Goal: Task Accomplishment & Management: Complete application form

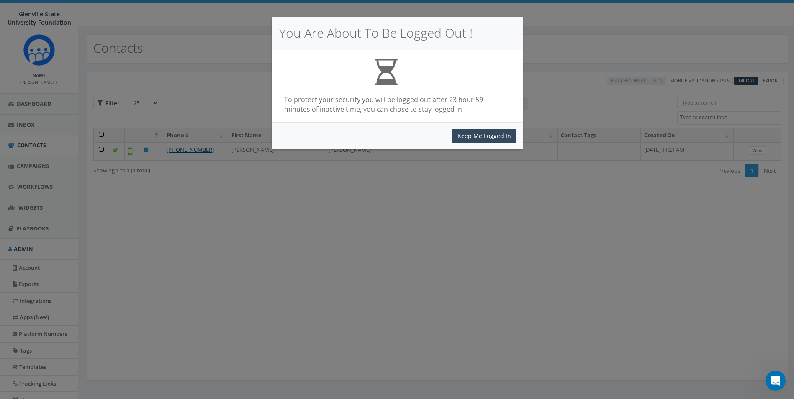
scroll to position [362, 0]
click at [474, 140] on button "Keep Me Logged In" at bounding box center [484, 136] width 64 height 14
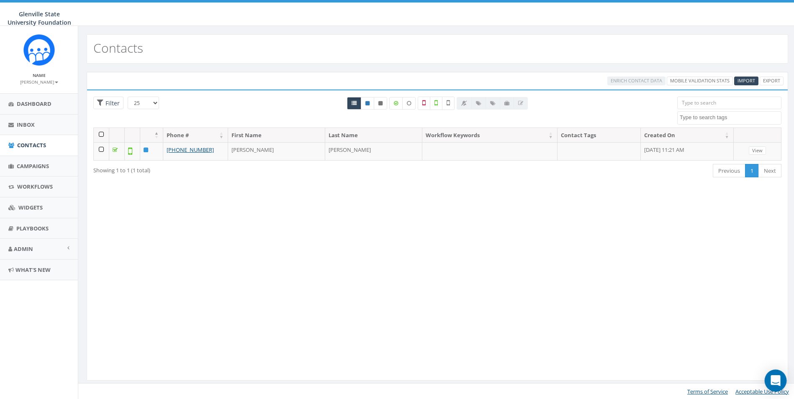
click at [771, 378] on icon "Open Intercom Messenger" at bounding box center [775, 380] width 11 height 11
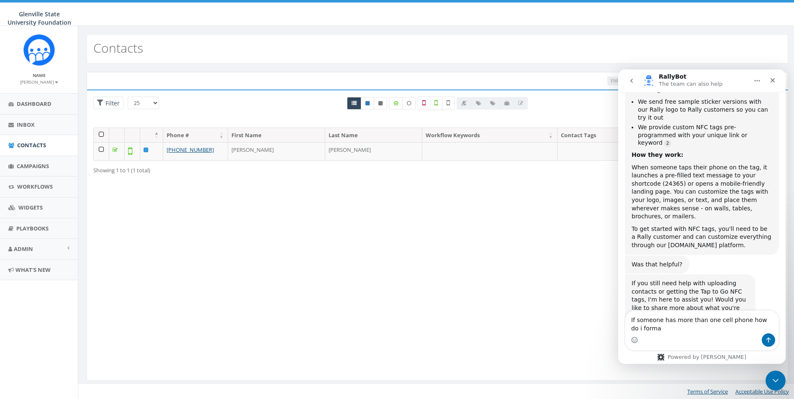
scroll to position [370, 0]
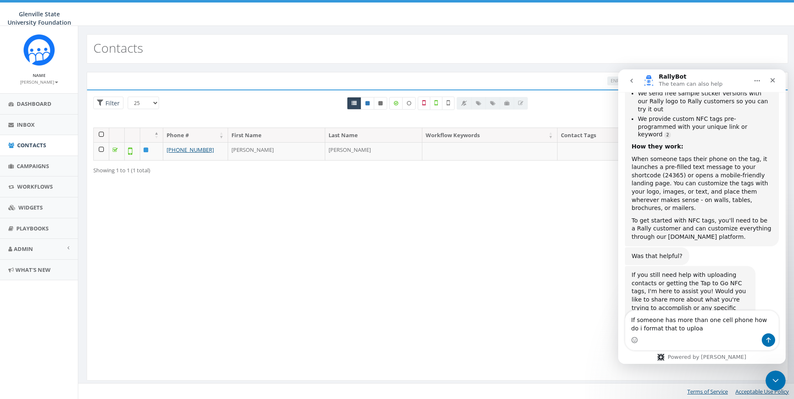
type textarea "If someone has more than one cell phone how do i format that to upload"
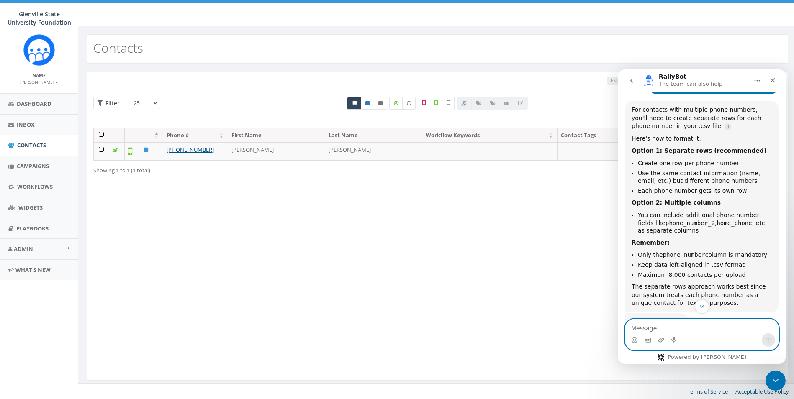
scroll to position [696, 0]
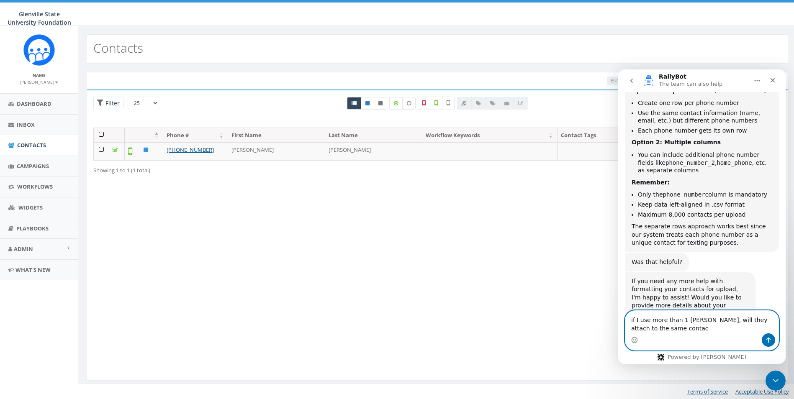
type textarea "if I use more than 1 collum, will they attach to the same contact"
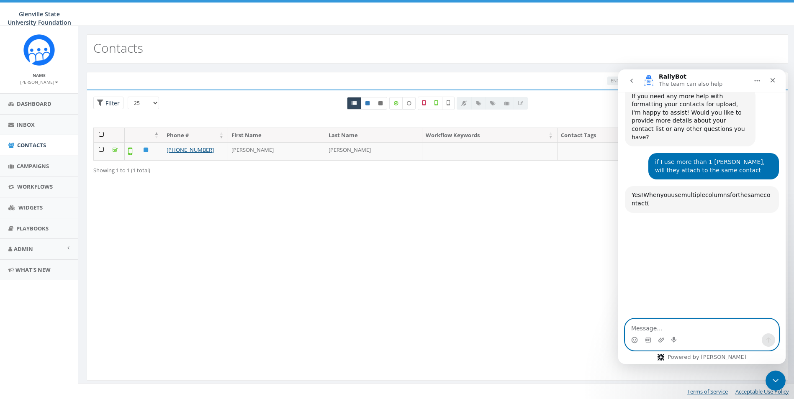
scroll to position [915, 0]
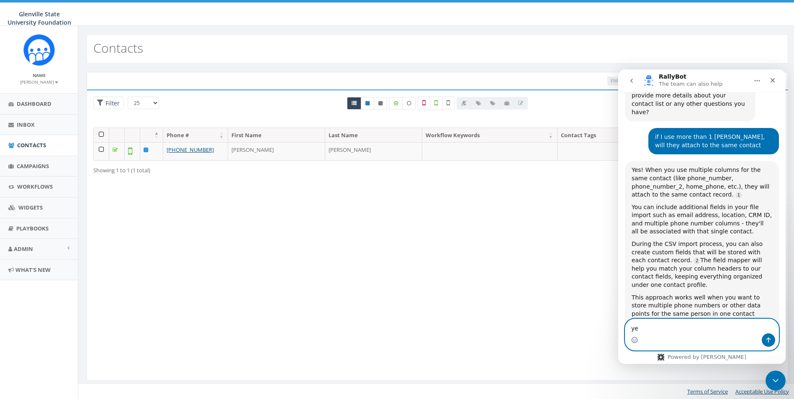
type textarea "yes"
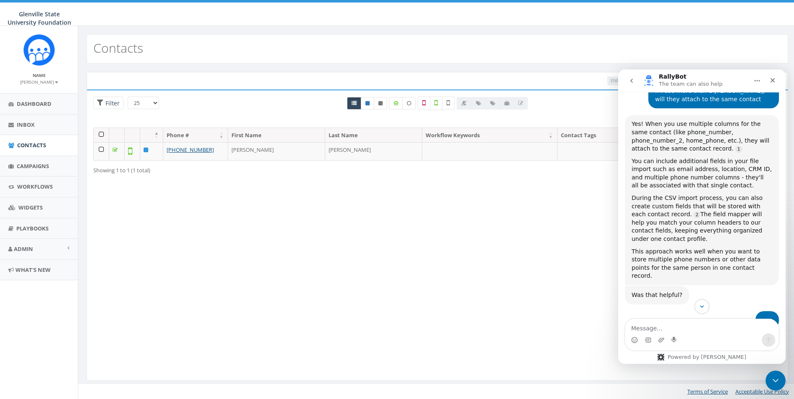
scroll to position [1045, 0]
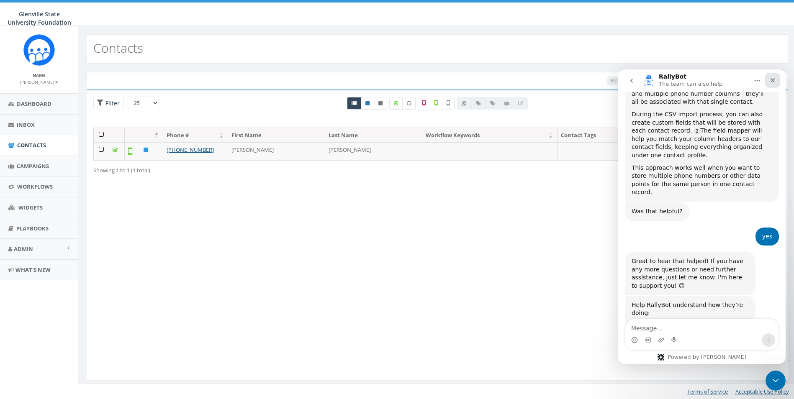
click at [774, 78] on icon "Close" at bounding box center [772, 80] width 7 height 7
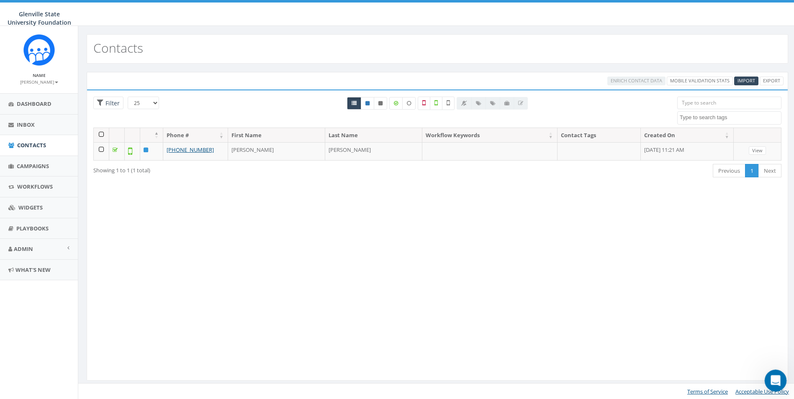
click at [777, 372] on div "Open Intercom Messenger" at bounding box center [774, 380] width 28 height 28
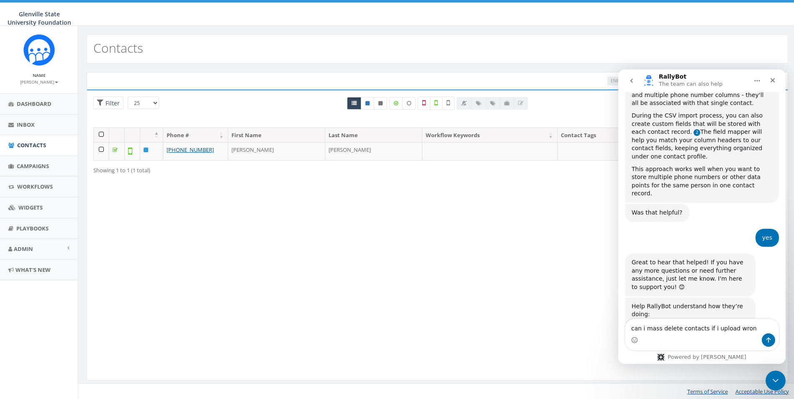
type textarea "can i mass delete contacts if i upload wrong"
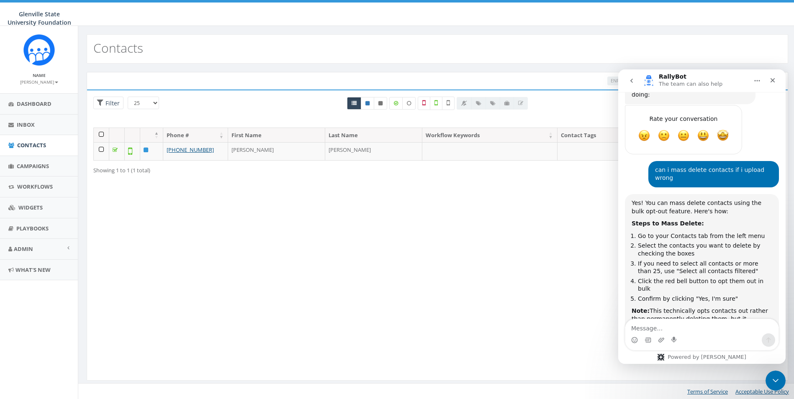
scroll to position [1275, 0]
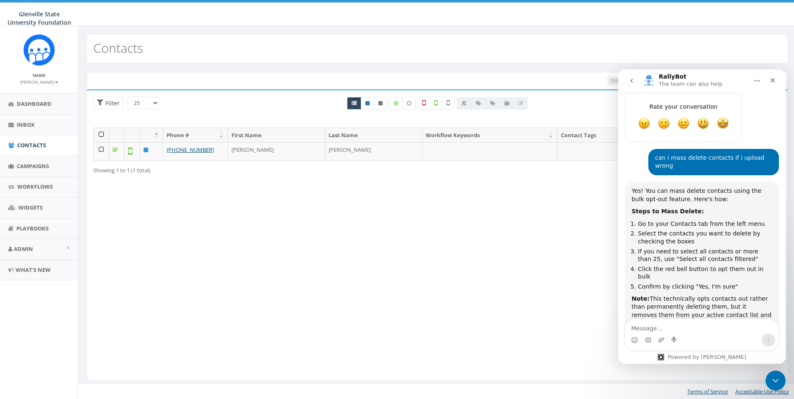
click at [759, 75] on button "Home" at bounding box center [757, 81] width 16 height 16
click at [546, 229] on div "Loading the filters, please wait!! Phone Number is is not First Name is is not …" at bounding box center [437, 235] width 701 height 291
click at [193, 99] on div "25 50 100 Filter" at bounding box center [145, 104] width 105 height 15
click at [770, 80] on icon "Close" at bounding box center [772, 80] width 7 height 7
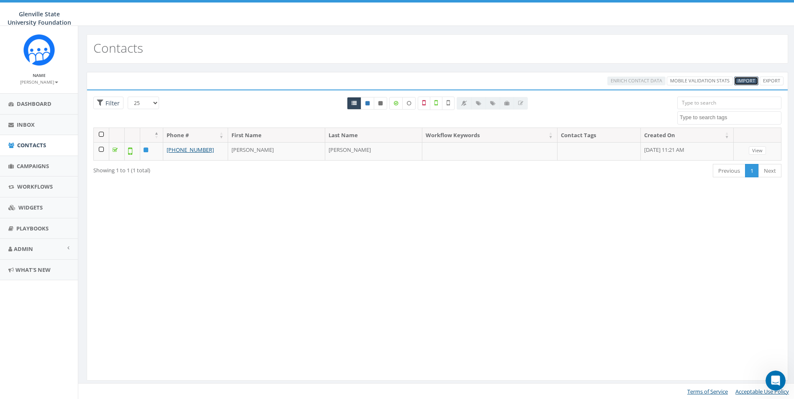
click at [745, 81] on span "Import" at bounding box center [746, 80] width 18 height 6
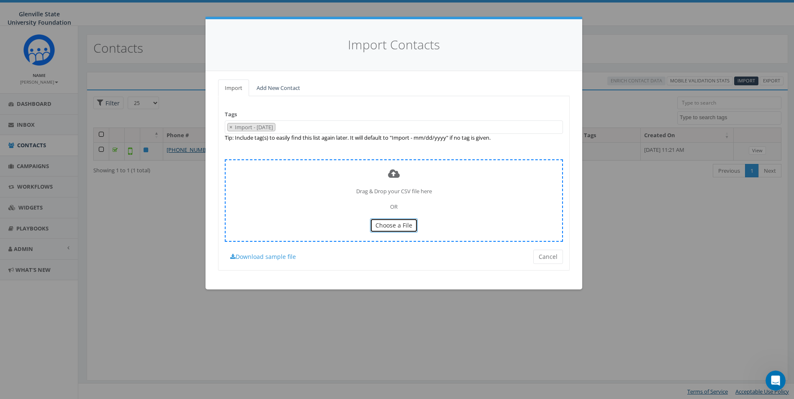
click at [398, 227] on span "Choose a File" at bounding box center [393, 225] width 37 height 8
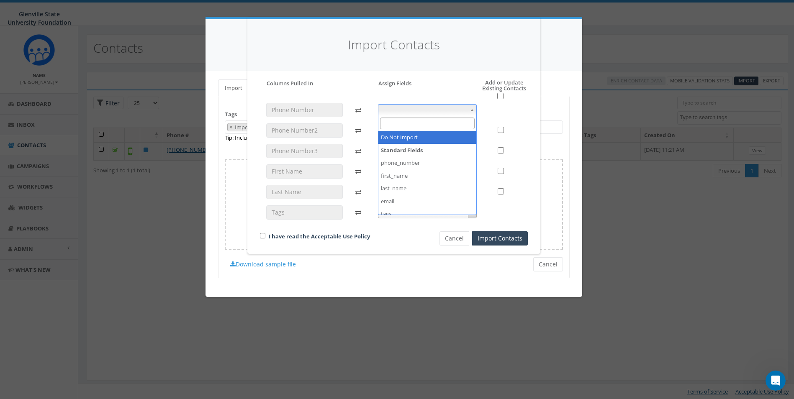
click at [467, 111] on span at bounding box center [427, 110] width 99 height 12
select select "phone_number"
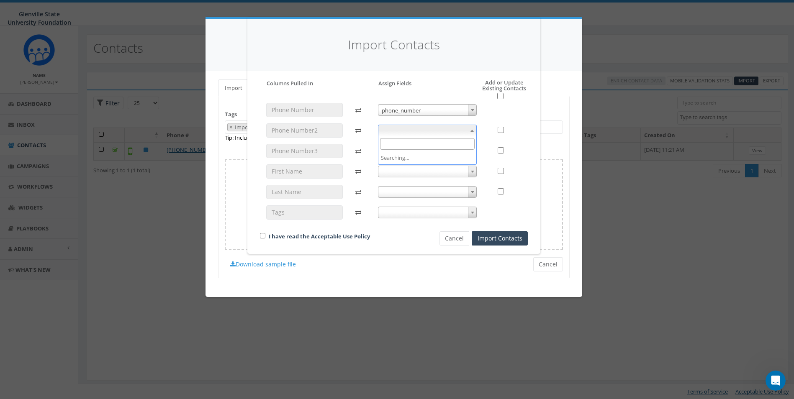
click at [445, 128] on span at bounding box center [427, 131] width 99 height 12
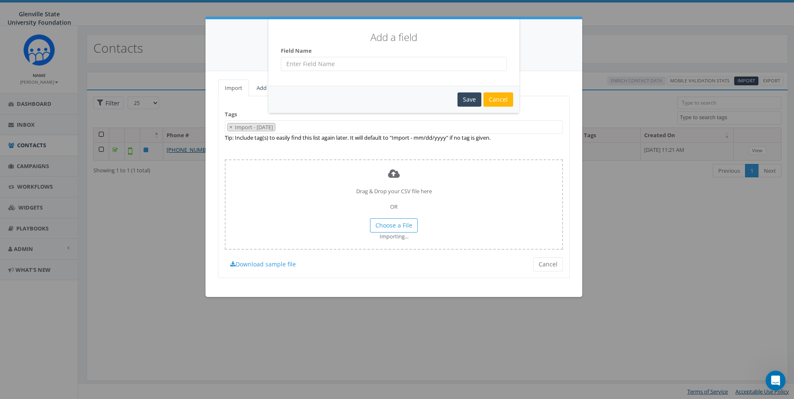
click at [391, 66] on input "text" at bounding box center [394, 64] width 226 height 14
type input "Phone Number 2"
click at [472, 95] on div "Save" at bounding box center [469, 99] width 24 height 14
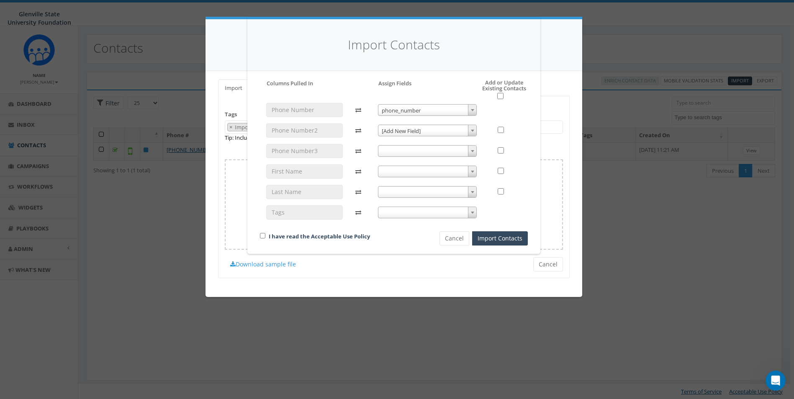
click at [447, 146] on span at bounding box center [427, 151] width 99 height 12
click at [435, 128] on span "[Add New Field]" at bounding box center [427, 131] width 98 height 12
select select "phone_number_2"
click at [434, 150] on span at bounding box center [427, 151] width 99 height 12
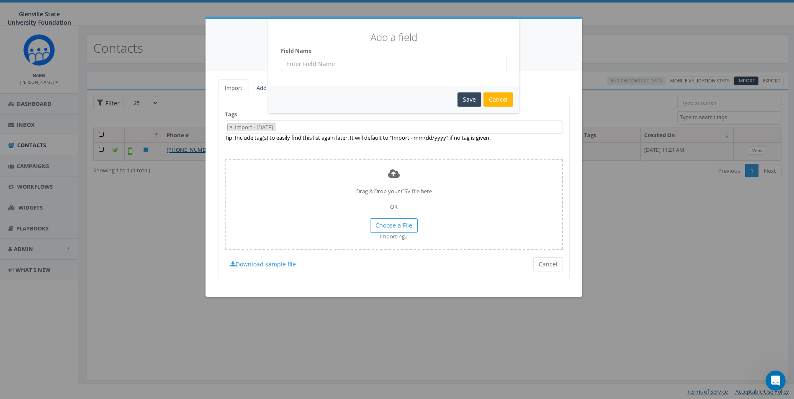
click at [370, 61] on input "text" at bounding box center [394, 64] width 226 height 14
type input "Phone Number 3"
click at [481, 103] on div "Save" at bounding box center [469, 99] width 24 height 14
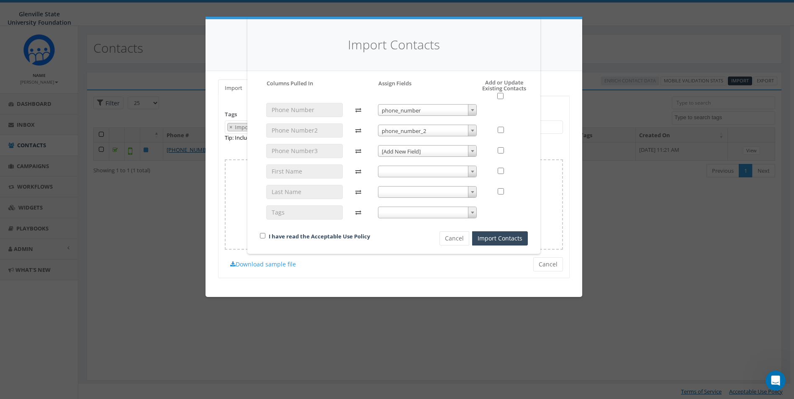
click at [456, 152] on span "[Add New Field]" at bounding box center [427, 152] width 98 height 12
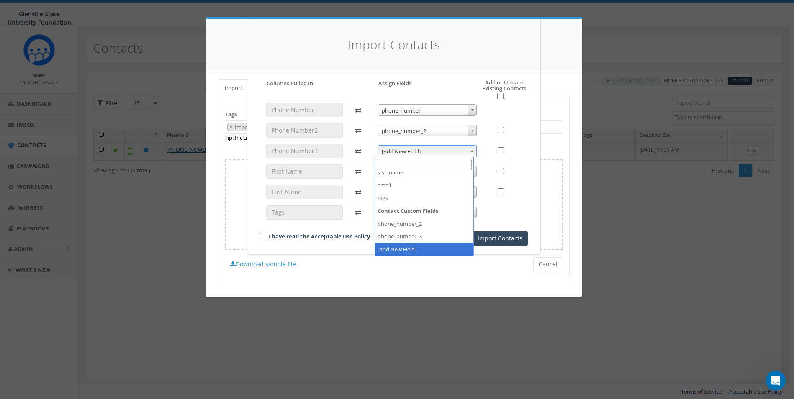
scroll to position [0, 0]
select select "phone_number_3"
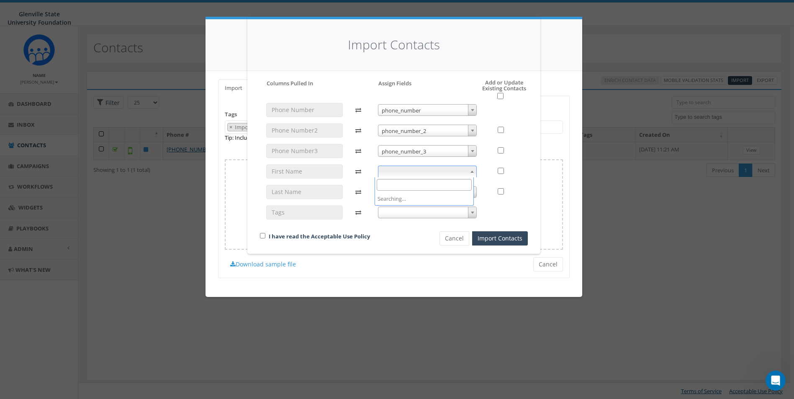
click at [408, 172] on span at bounding box center [427, 172] width 99 height 12
select select "first_name"
click at [422, 195] on span at bounding box center [427, 192] width 99 height 12
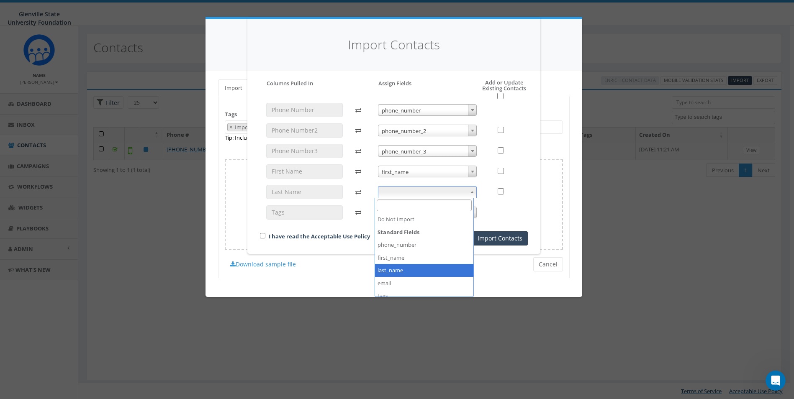
select select "last_name"
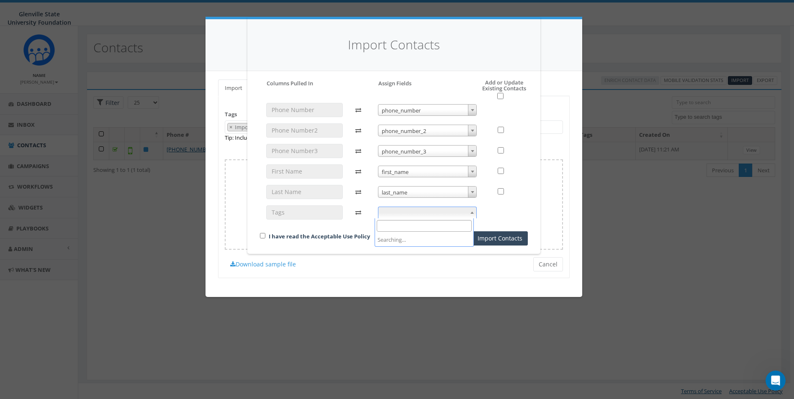
click at [421, 216] on span at bounding box center [427, 213] width 99 height 12
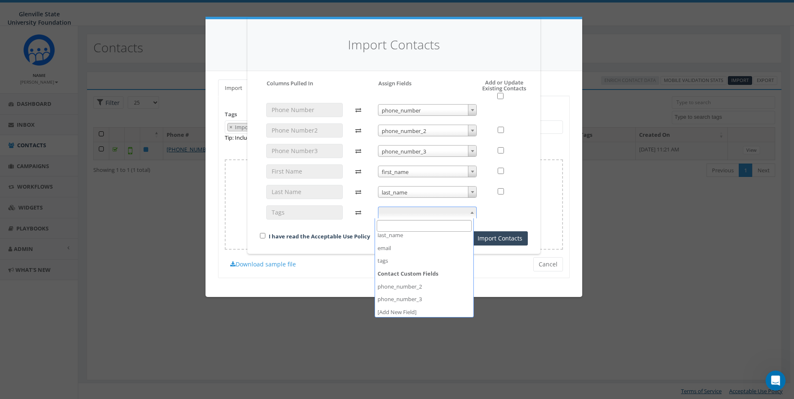
scroll to position [57, 0]
select select "tags"
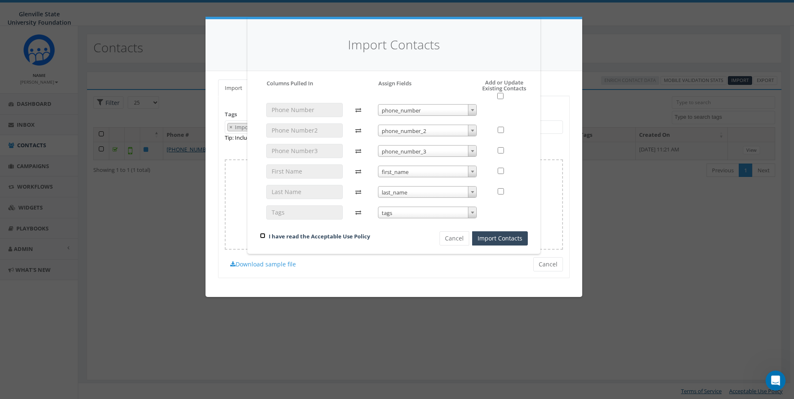
click at [260, 238] on input "checkbox" at bounding box center [262, 235] width 5 height 5
checkbox input "true"
click at [504, 236] on button "Import Contacts" at bounding box center [500, 238] width 56 height 14
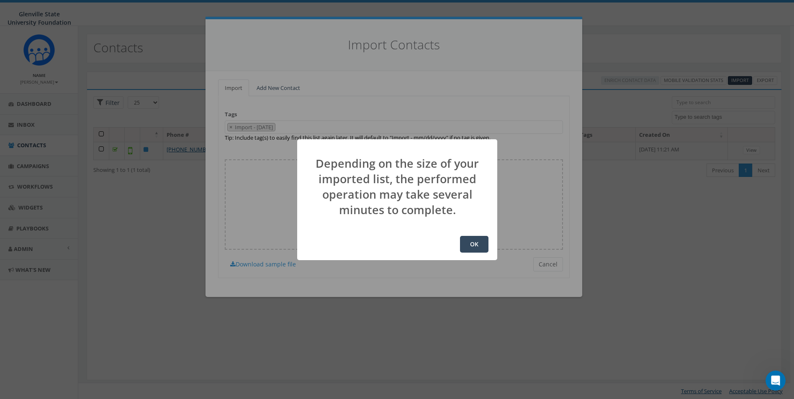
click at [487, 246] on button "OK" at bounding box center [474, 244] width 28 height 17
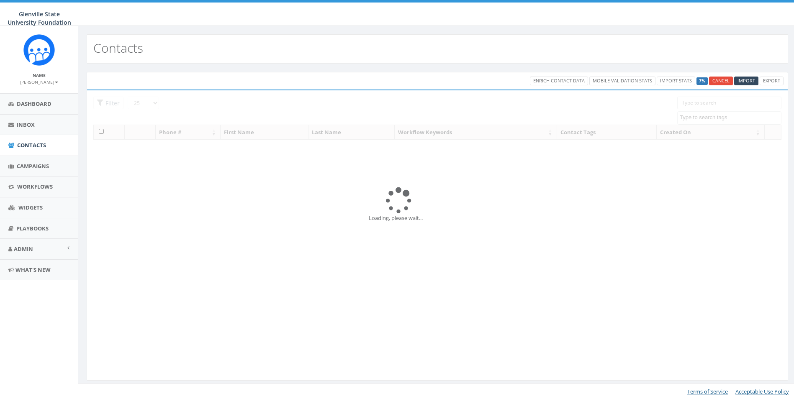
select select
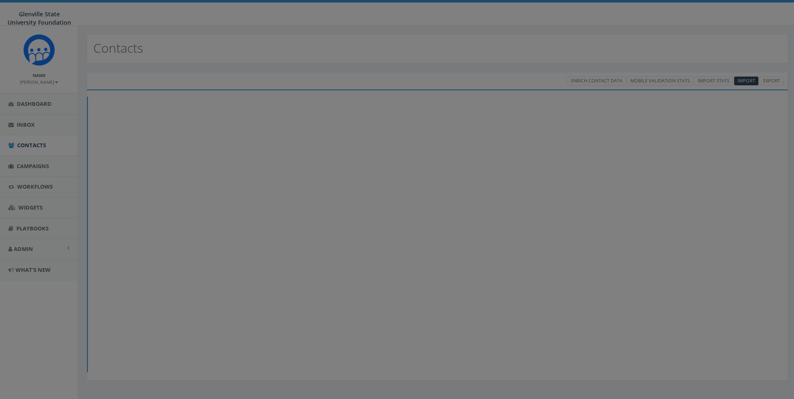
select select
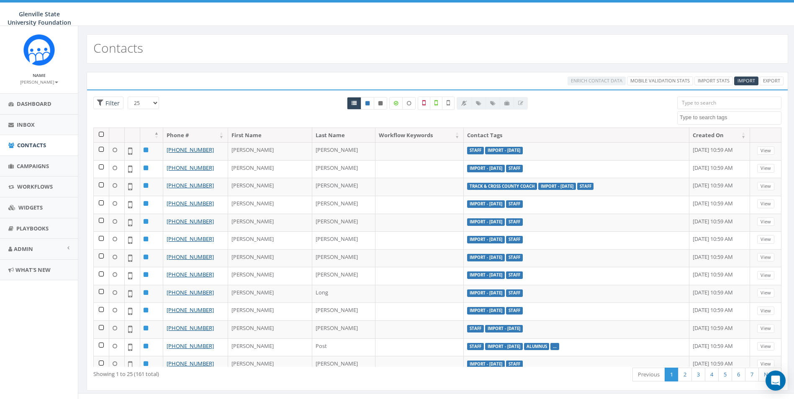
click at [312, 137] on th "Last Name" at bounding box center [344, 135] width 64 height 15
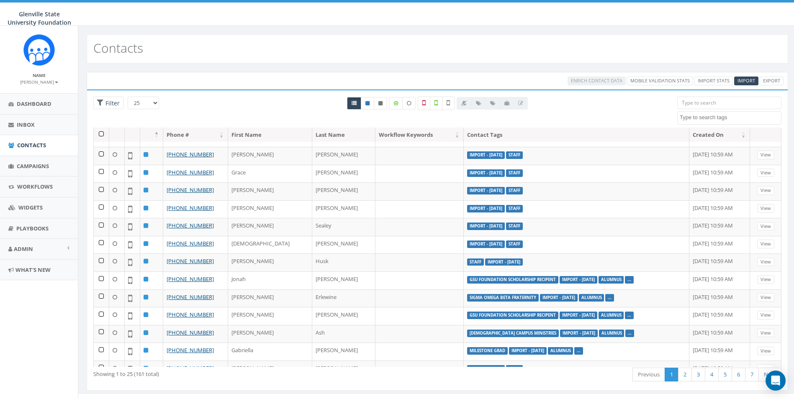
scroll to position [223, 0]
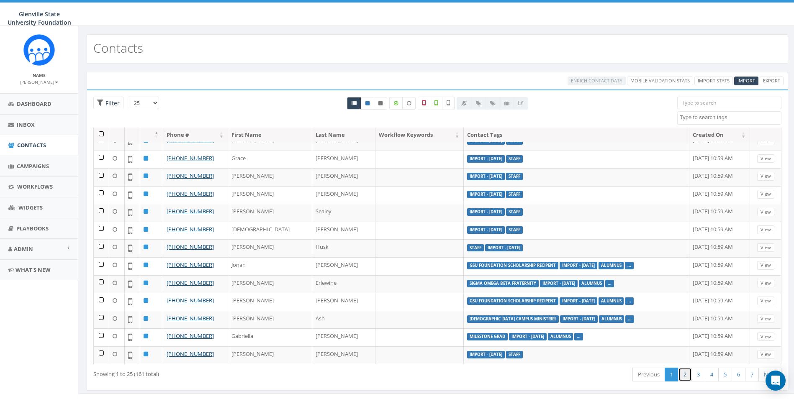
click at [684, 371] on link "2" at bounding box center [685, 375] width 14 height 14
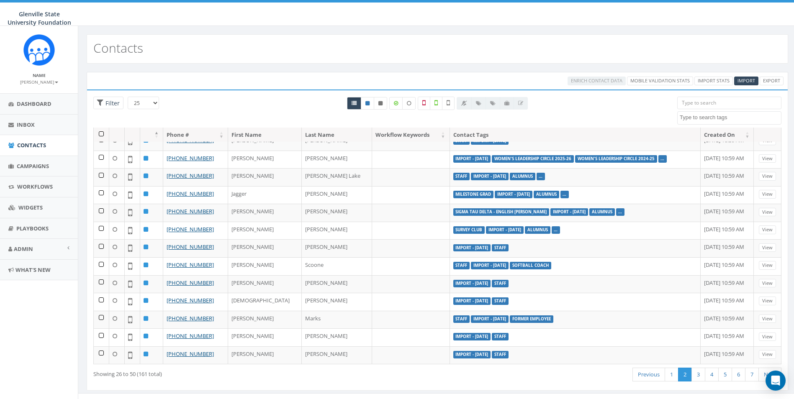
click at [713, 105] on input "search" at bounding box center [729, 103] width 104 height 13
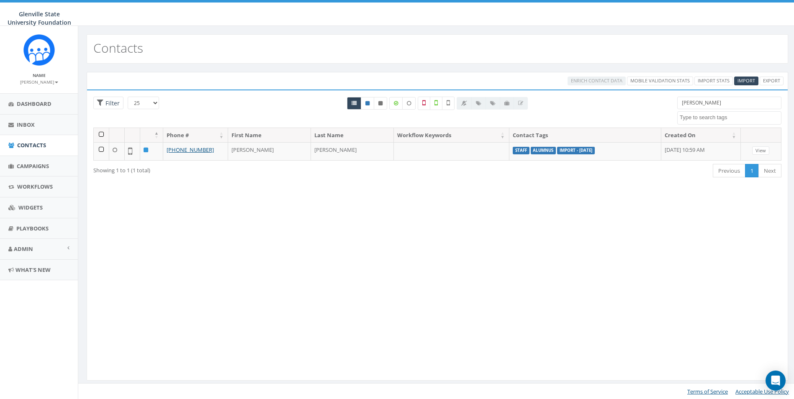
scroll to position [0, 0]
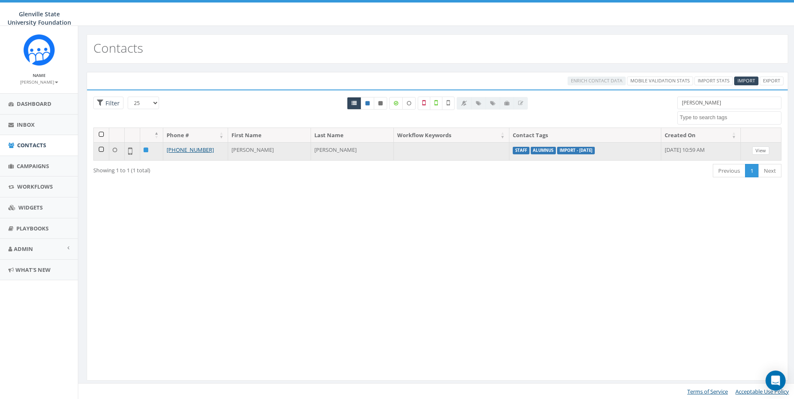
type input "dean"
click at [761, 148] on link "View" at bounding box center [760, 150] width 17 height 9
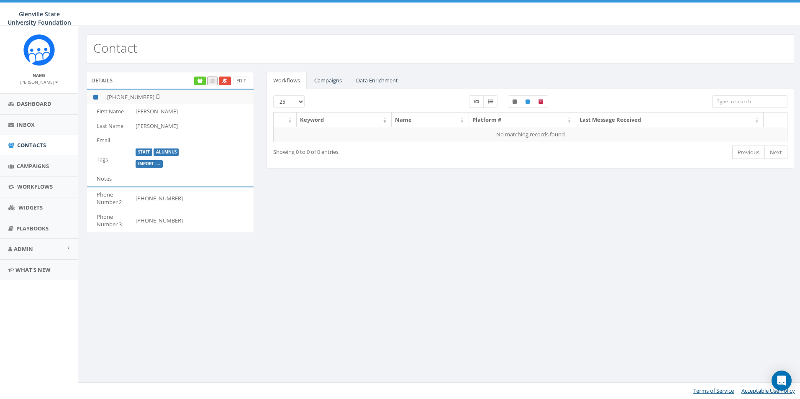
click at [123, 195] on td "Phone Number 2" at bounding box center [109, 198] width 45 height 22
click at [147, 197] on td "[PHONE_NUMBER]" at bounding box center [192, 198] width 121 height 22
click at [786, 380] on div "Open Intercom Messenger" at bounding box center [782, 381] width 22 height 22
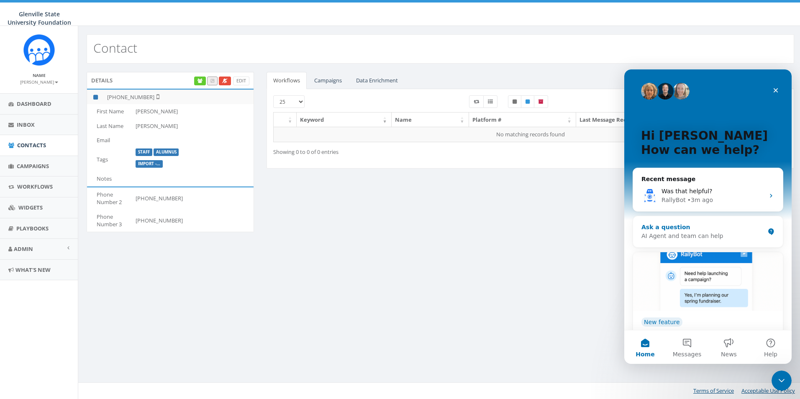
click at [691, 230] on div "Ask a question" at bounding box center [703, 227] width 123 height 9
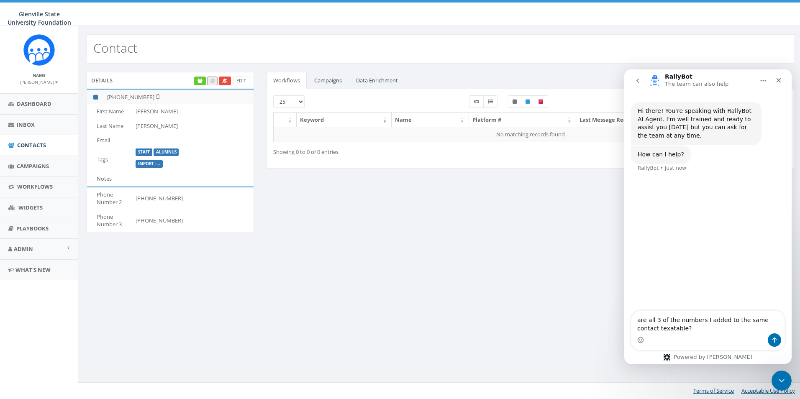
type textarea "are all 3 of the numbers I added to the same contact texatable?"
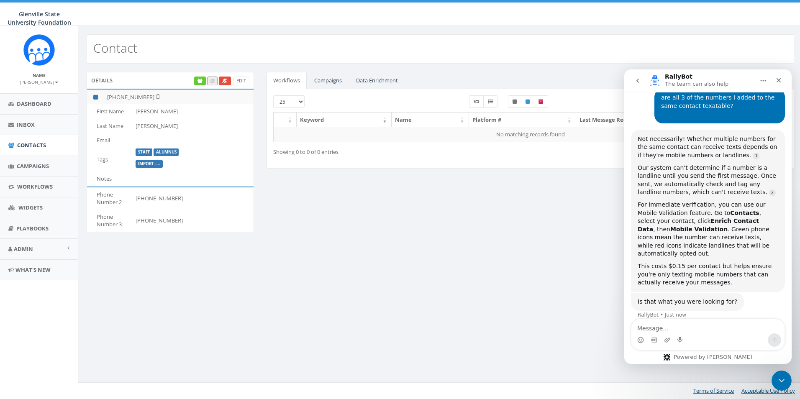
scroll to position [83, 0]
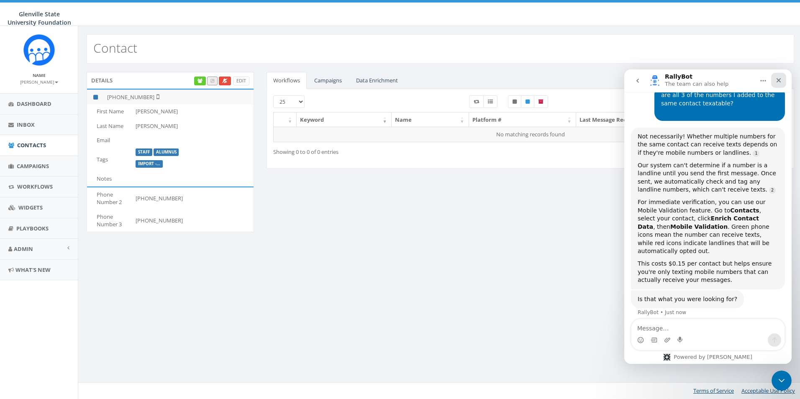
click at [783, 80] on div "Close" at bounding box center [778, 80] width 15 height 15
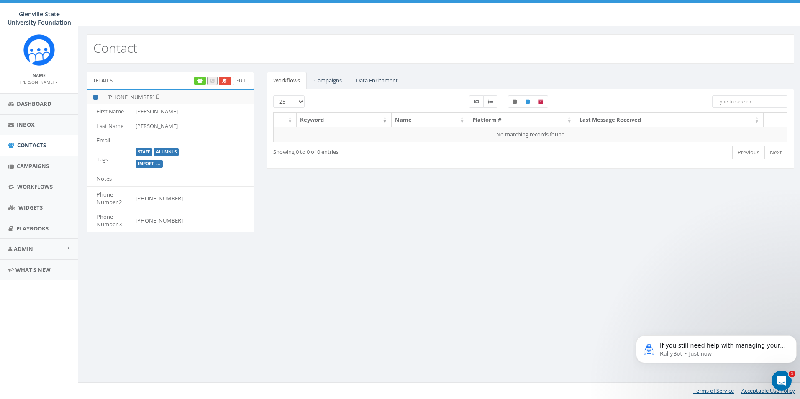
scroll to position [0, 0]
click at [112, 216] on td "Phone Number 3" at bounding box center [109, 221] width 45 height 22
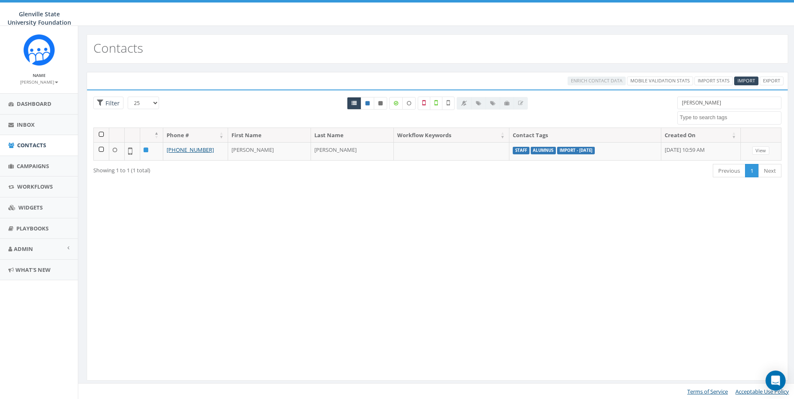
select select
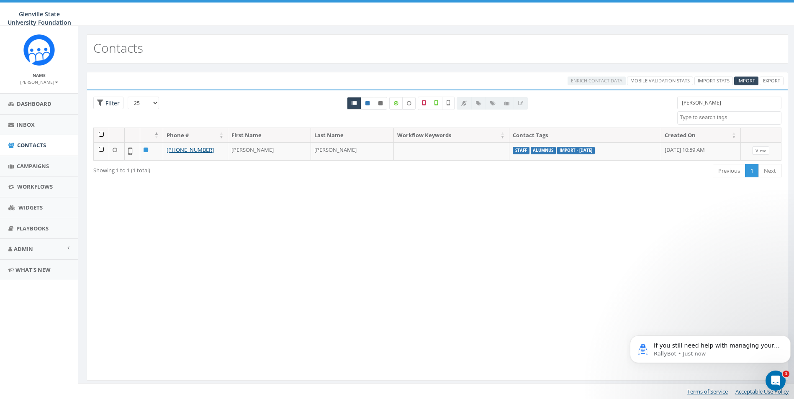
drag, startPoint x: 712, startPoint y: 101, endPoint x: 606, endPoint y: 103, distance: 106.3
click at [606, 103] on div "25 50 100 Filter dean 2022 NCAA D2 WBB Nat'l Champ Team 2023 NCAA D2 WBB Final …" at bounding box center [437, 112] width 701 height 31
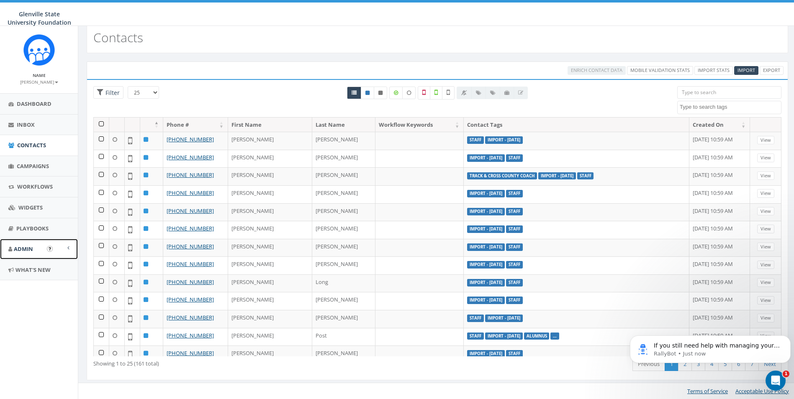
click at [31, 247] on span "Admin" at bounding box center [23, 249] width 19 height 8
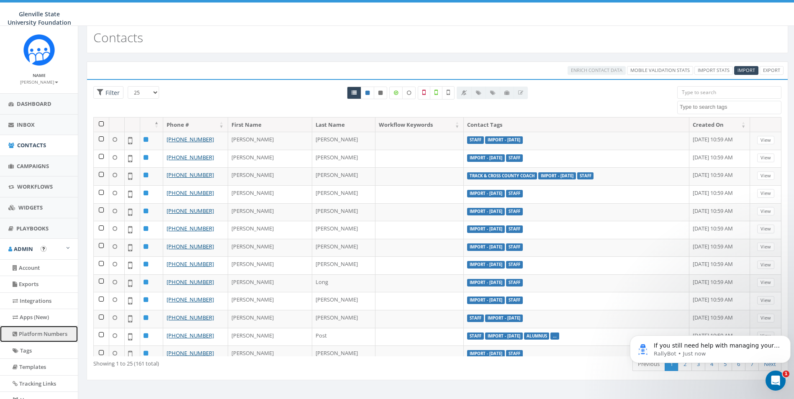
click at [44, 336] on link "Platform Numbers" at bounding box center [39, 334] width 78 height 16
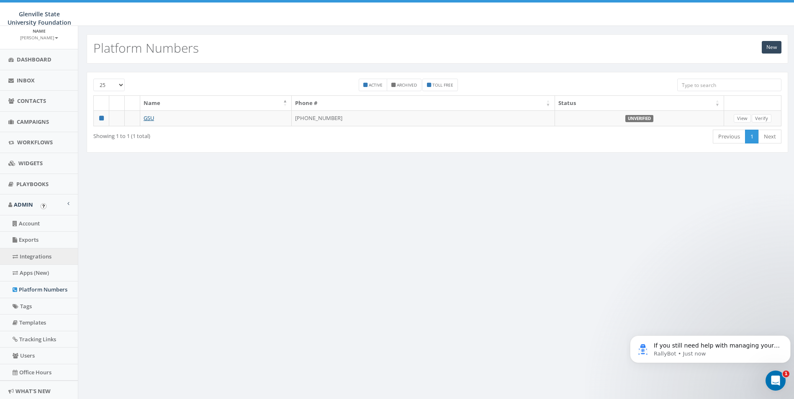
scroll to position [71, 0]
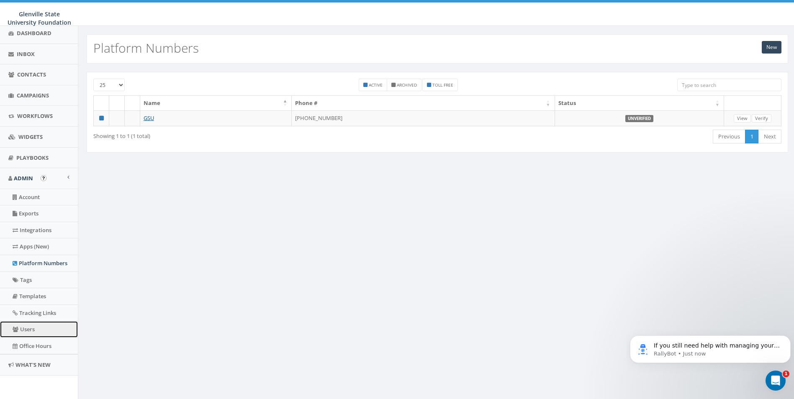
click at [37, 327] on link "Users" at bounding box center [39, 329] width 78 height 16
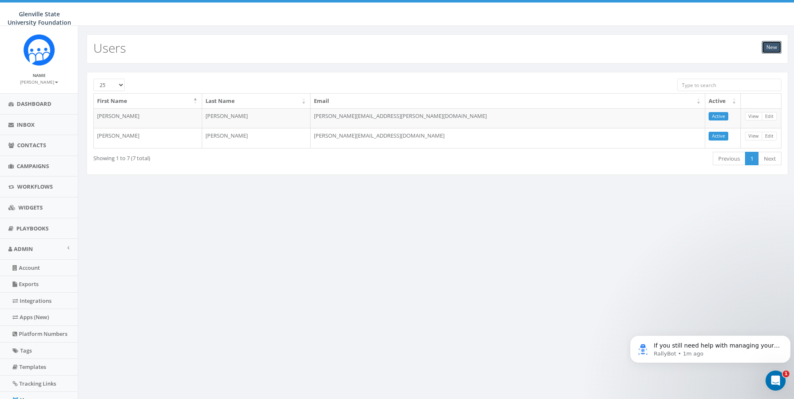
click at [776, 48] on link "New" at bounding box center [772, 47] width 20 height 13
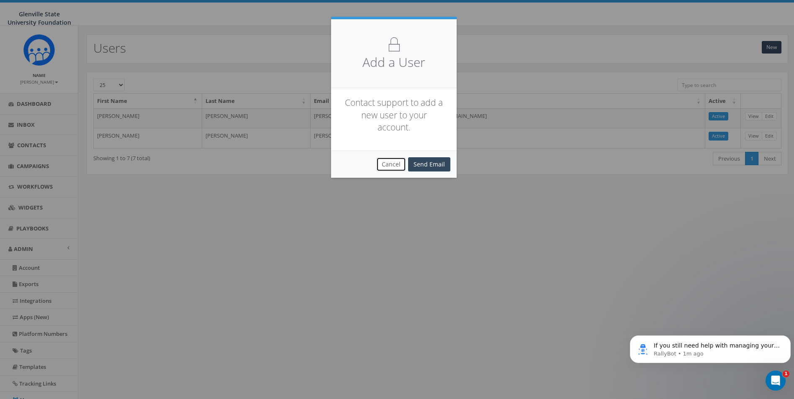
click at [391, 164] on button "Cancel" at bounding box center [391, 164] width 30 height 14
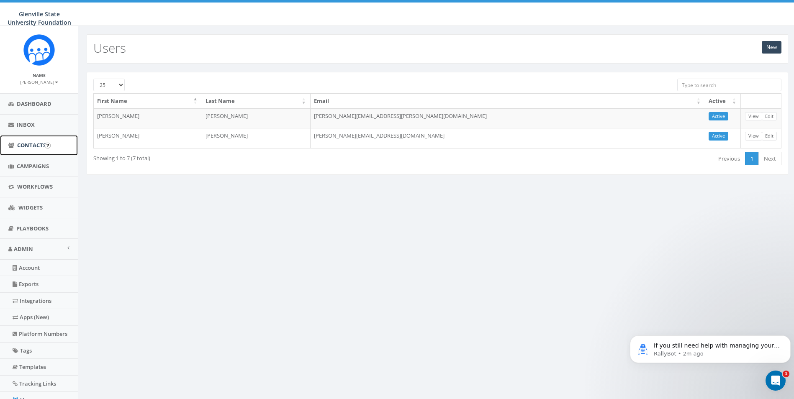
click at [20, 149] on span "Contacts" at bounding box center [31, 145] width 29 height 8
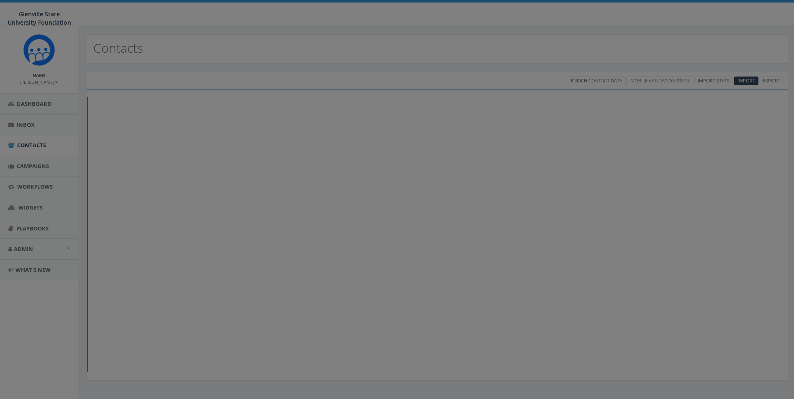
select select
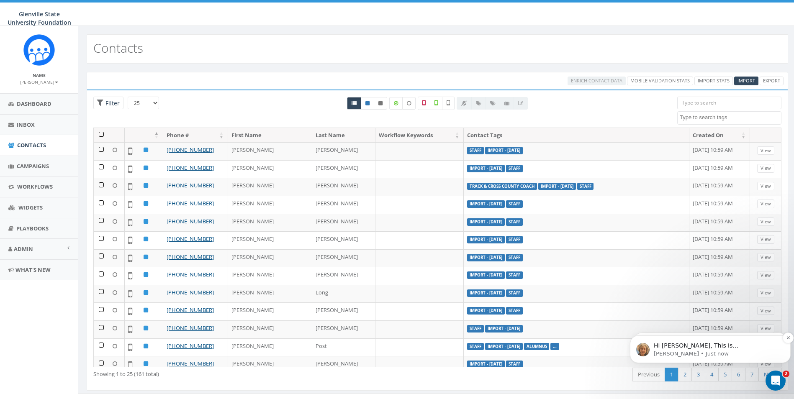
click at [701, 341] on div "Hi [PERSON_NAME], This is [PERSON_NAME] from billing. I can not answer your que…" at bounding box center [710, 349] width 148 height 17
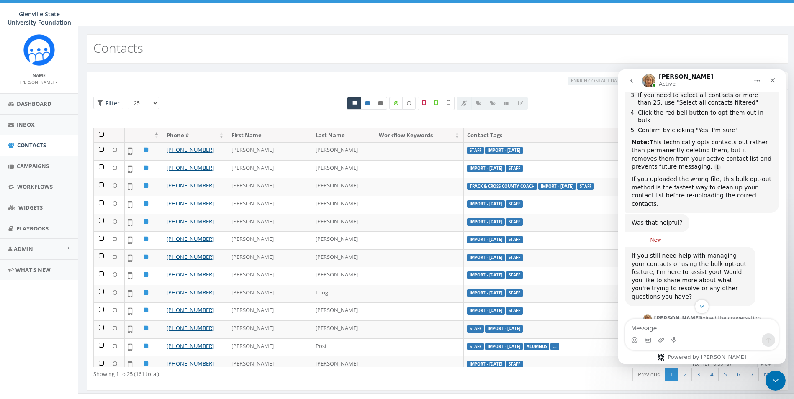
scroll to position [1443, 0]
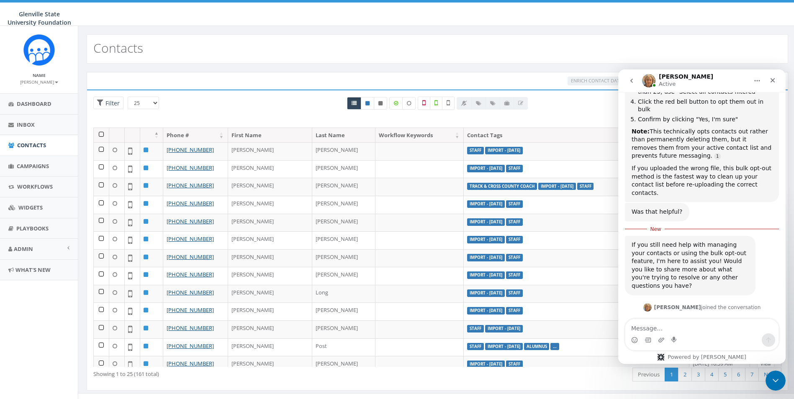
click at [704, 328] on textarea "Message…" at bounding box center [701, 326] width 153 height 14
type textarea "Hi [PERSON_NAME], I got it figured out!"
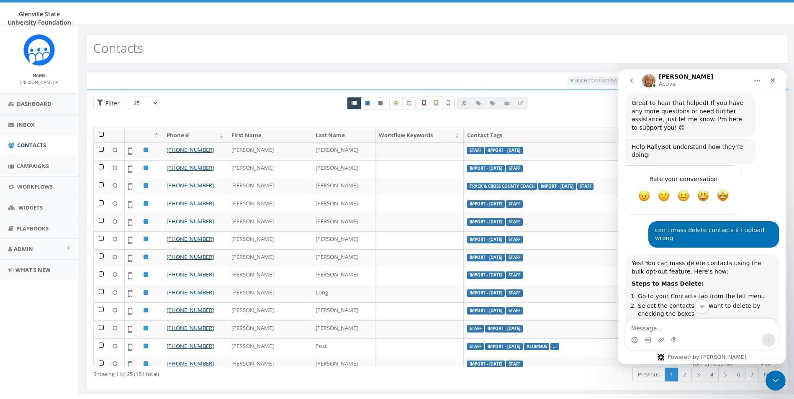
scroll to position [1035, 0]
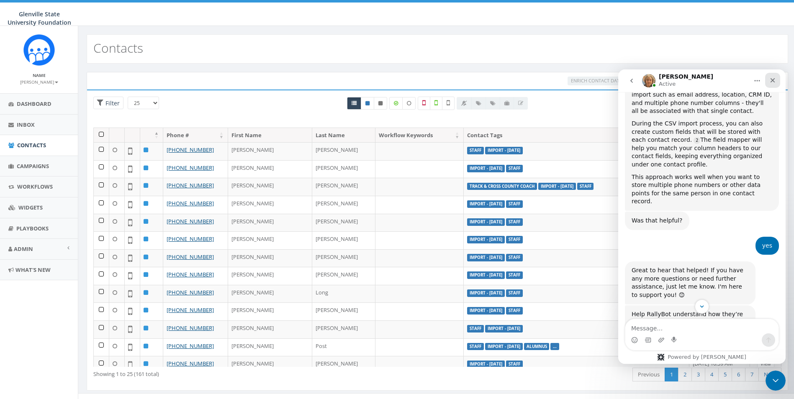
click at [770, 83] on icon "Close" at bounding box center [772, 80] width 7 height 7
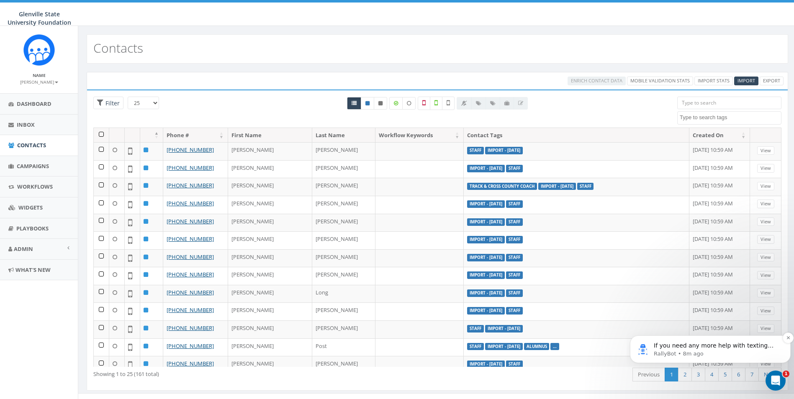
scroll to position [0, 0]
click at [738, 349] on p "If you need any more help with texting multiple numbers for the same contact, I…" at bounding box center [717, 346] width 126 height 8
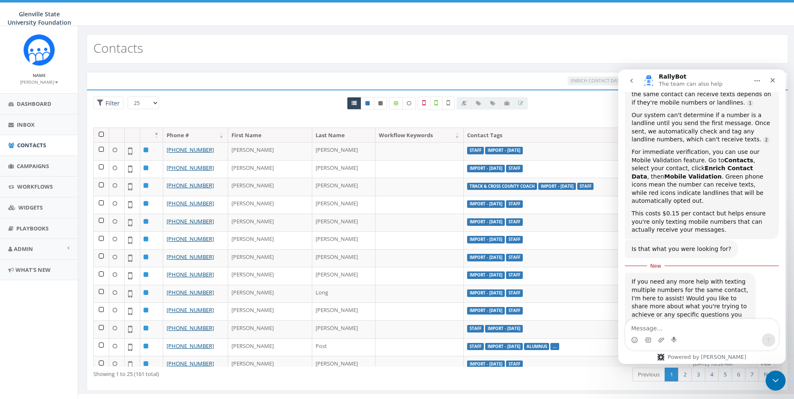
scroll to position [149, 0]
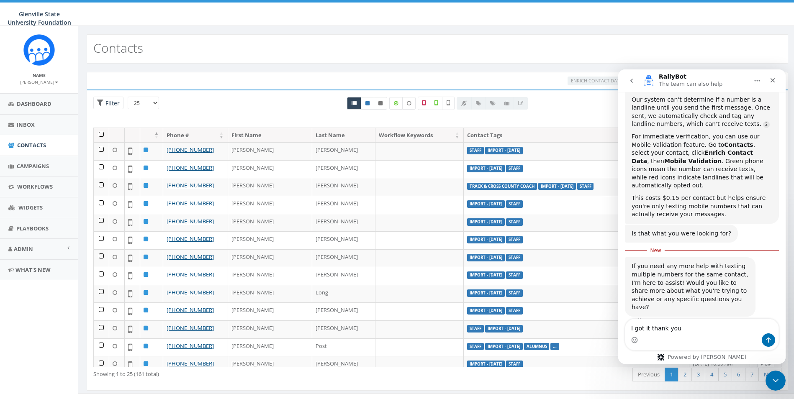
type textarea "I got it thank you!"
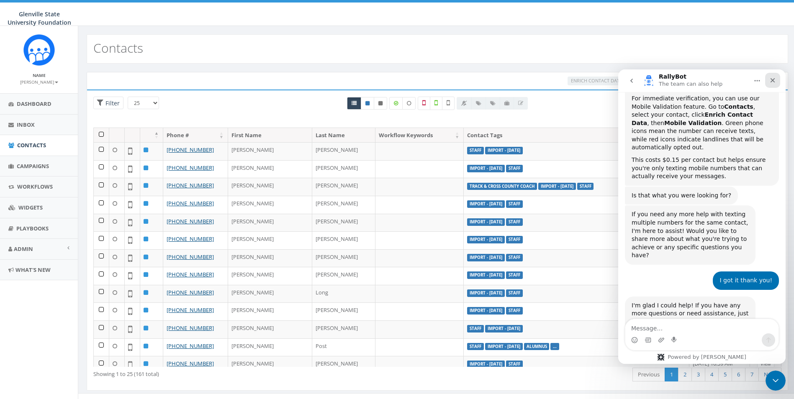
scroll to position [201, 0]
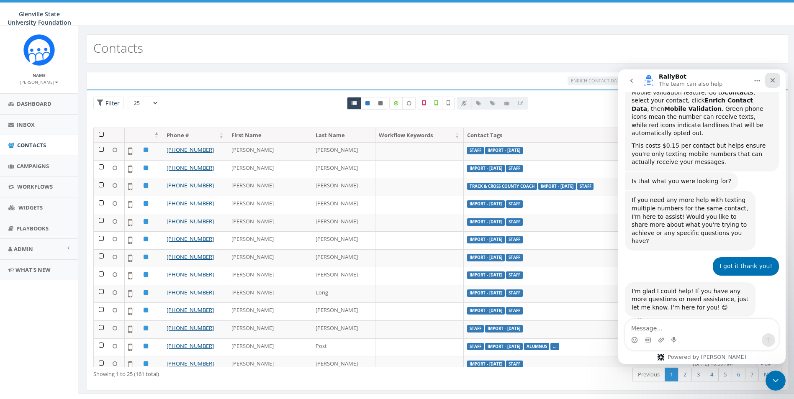
click at [774, 80] on icon "Close" at bounding box center [772, 80] width 7 height 7
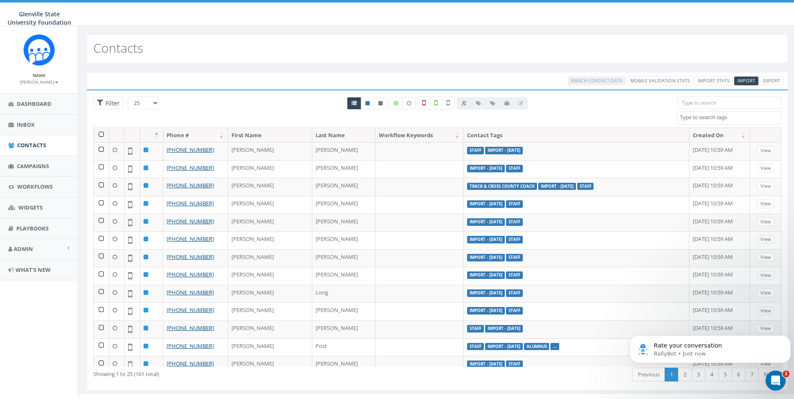
scroll to position [262, 0]
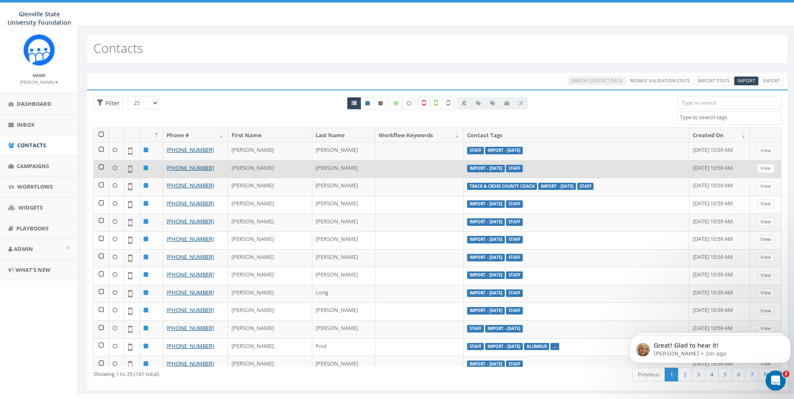
click at [467, 170] on label "Import - [DATE]" at bounding box center [486, 169] width 38 height 8
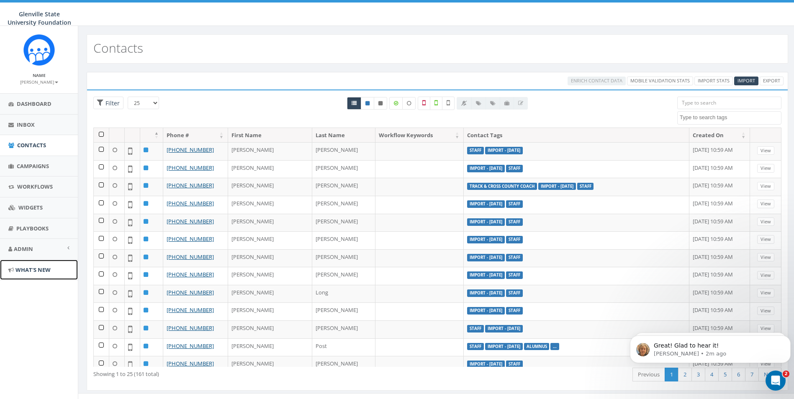
click at [40, 266] on span "What's New" at bounding box center [32, 270] width 35 height 8
click at [47, 248] on img "Open In-App Guide" at bounding box center [50, 249] width 6 height 6
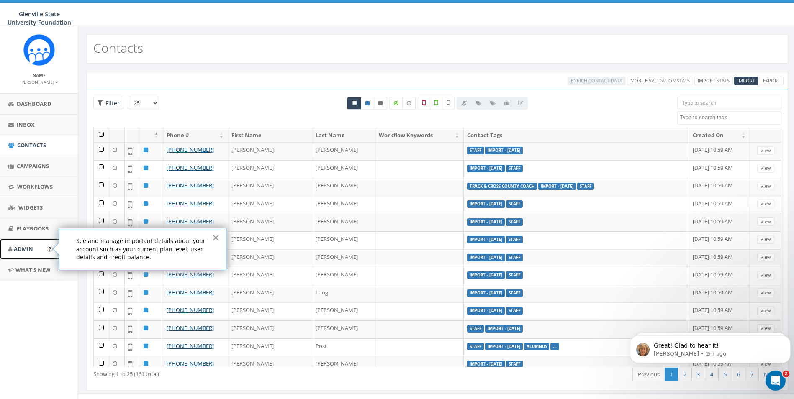
click at [37, 249] on link "Admin" at bounding box center [39, 249] width 78 height 21
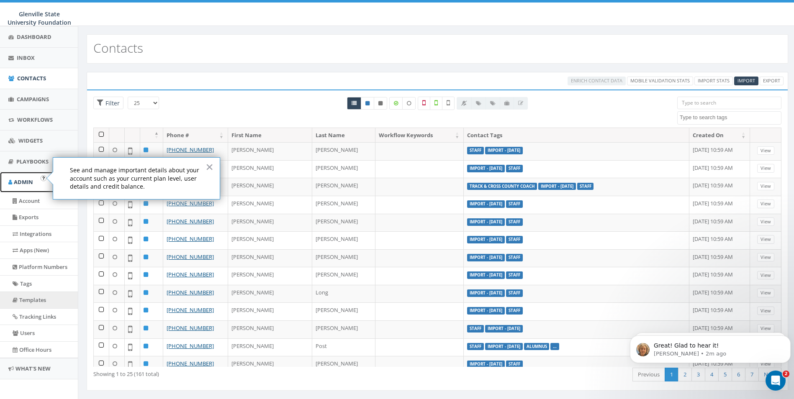
scroll to position [71, 0]
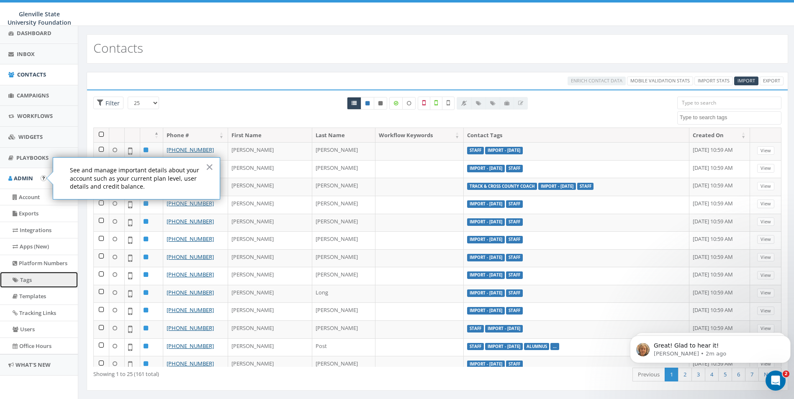
click at [33, 280] on link "Tags" at bounding box center [39, 280] width 78 height 16
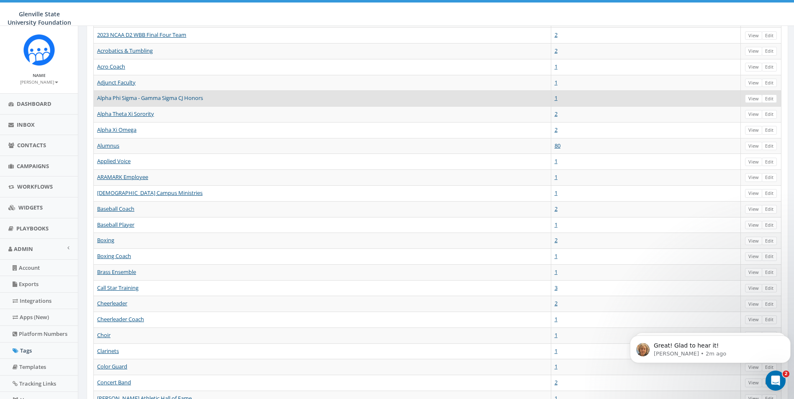
scroll to position [150, 0]
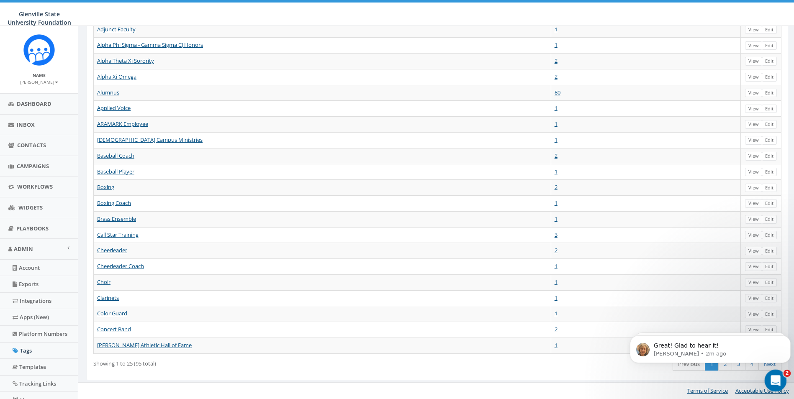
click at [776, 378] on icon "Open Intercom Messenger" at bounding box center [775, 380] width 14 height 14
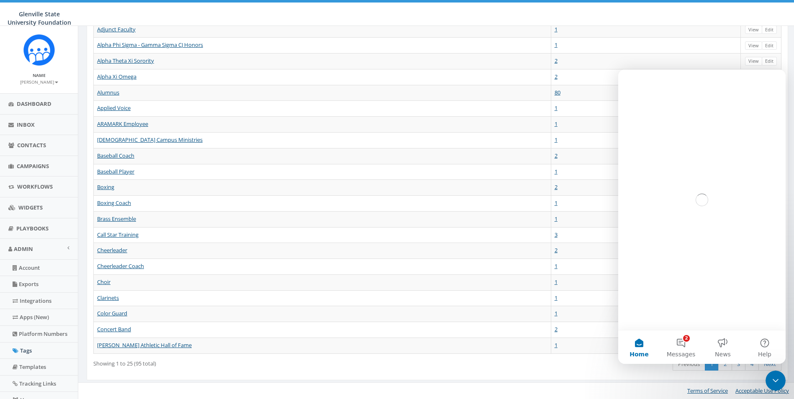
scroll to position [0, 0]
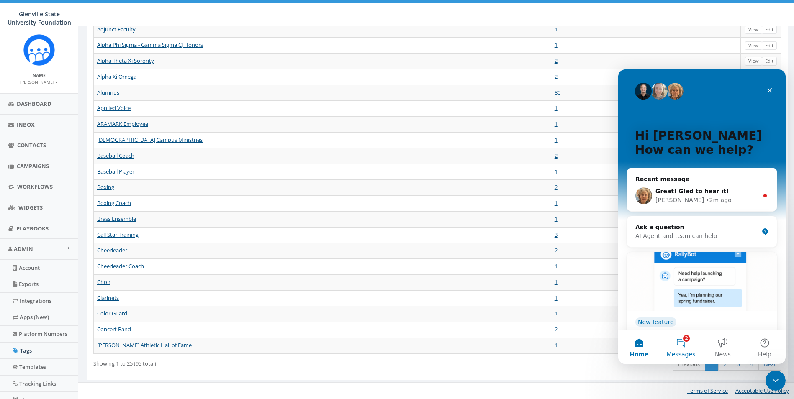
click at [681, 344] on button "2 Messages" at bounding box center [681, 347] width 42 height 33
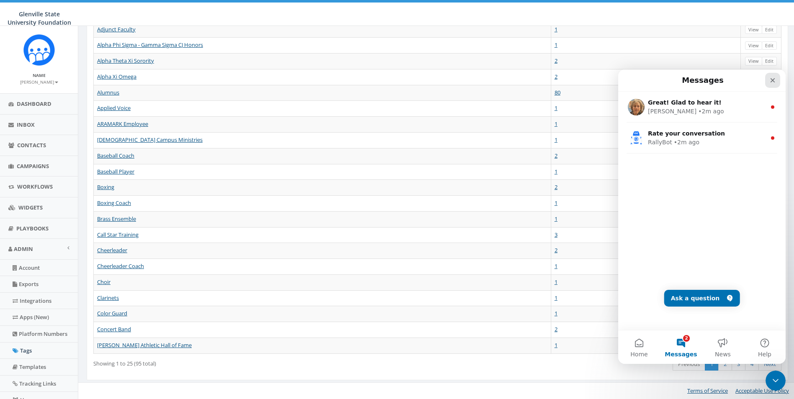
click at [774, 81] on icon "Close" at bounding box center [772, 80] width 7 height 7
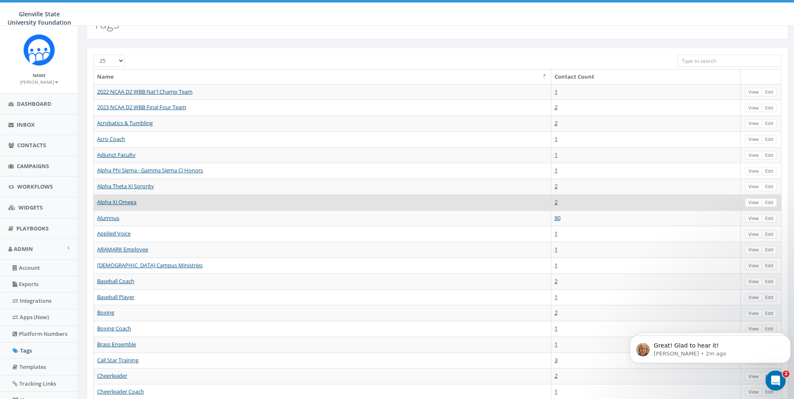
scroll to position [150, 0]
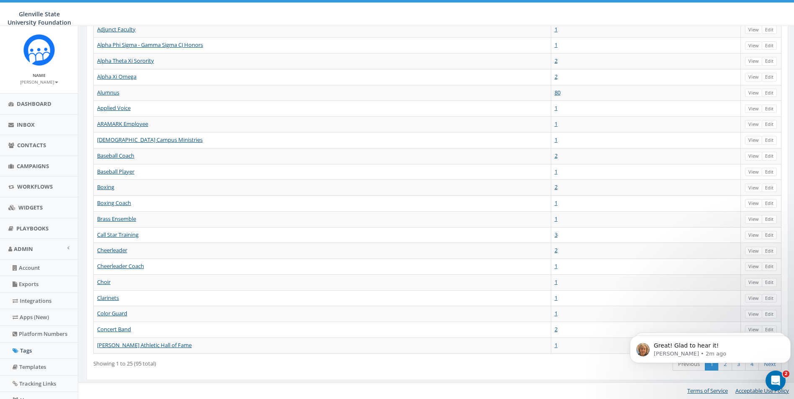
click at [730, 364] on body "Great! Glad to hear it! Cindy • 2m ago Rate your conversation RallyBot • 2m ago" at bounding box center [710, 347] width 161 height 52
click at [737, 367] on body "Great! Glad to hear it! Cindy • 2m ago Rate your conversation RallyBot • 2m ago" at bounding box center [710, 347] width 161 height 52
drag, startPoint x: 717, startPoint y: 365, endPoint x: 736, endPoint y: 370, distance: 19.5
click at [718, 365] on body "Great! Glad to hear it! Cindy • 2m ago Rate your conversation RallyBot • 2m ago" at bounding box center [710, 347] width 161 height 52
click at [771, 377] on icon "Open Intercom Messenger" at bounding box center [775, 380] width 14 height 14
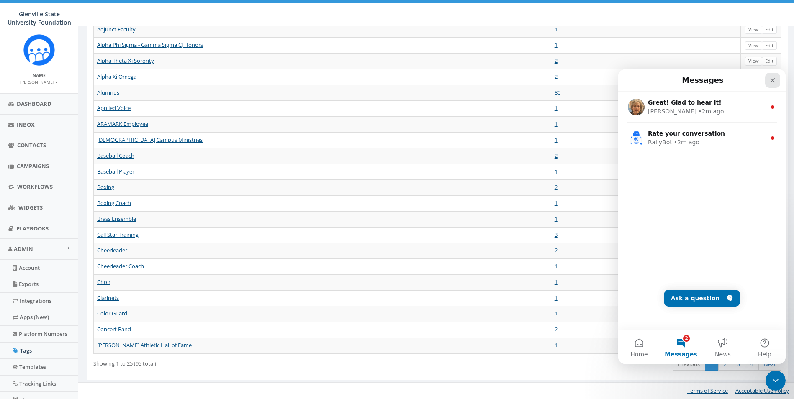
click at [774, 80] on icon "Close" at bounding box center [772, 80] width 7 height 7
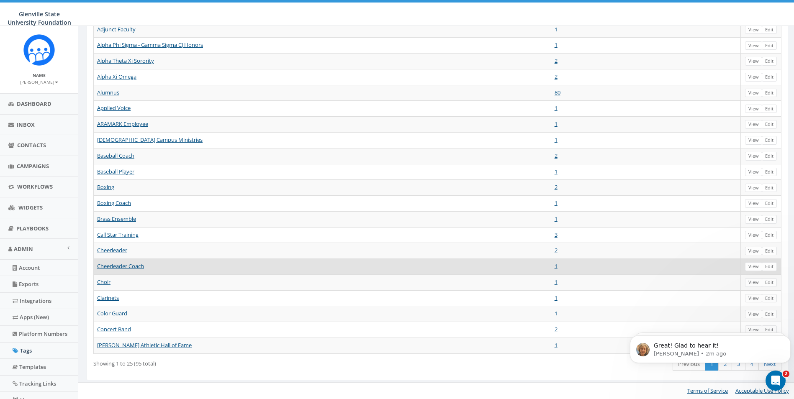
scroll to position [0, 0]
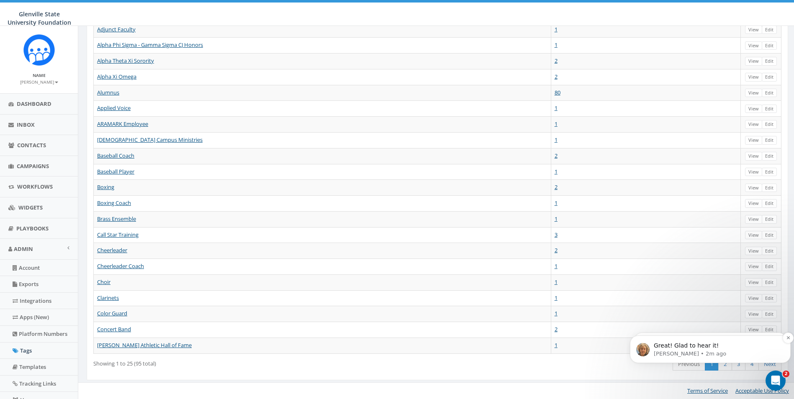
click at [695, 347] on p "Great! Glad to hear it!" at bounding box center [717, 346] width 126 height 8
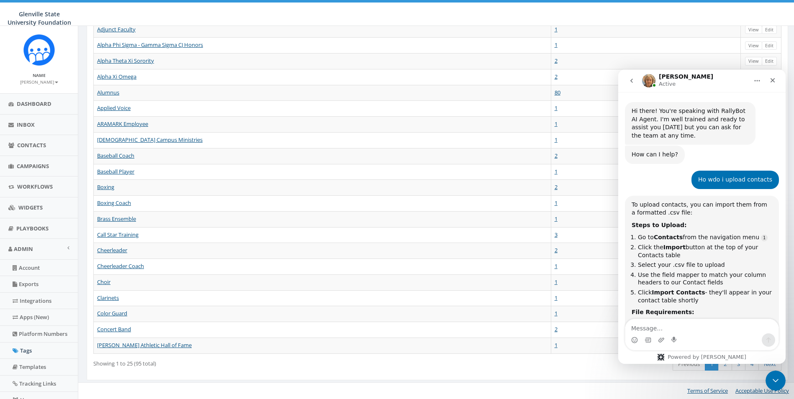
scroll to position [10, 0]
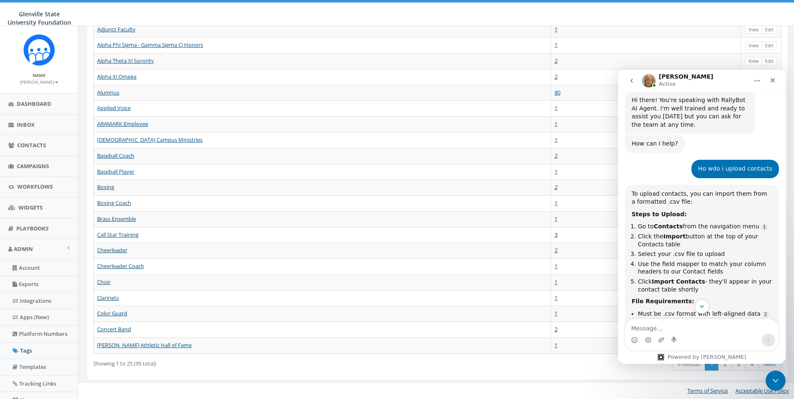
click at [781, 85] on nav "Cindy Active" at bounding box center [701, 80] width 167 height 23
click at [775, 82] on icon "Close" at bounding box center [772, 80] width 7 height 7
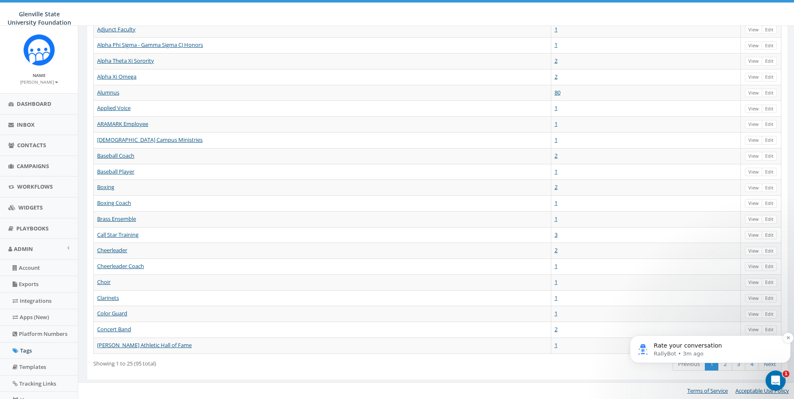
scroll to position [0, 0]
click at [770, 387] on div "Open Intercom Messenger" at bounding box center [774, 380] width 28 height 28
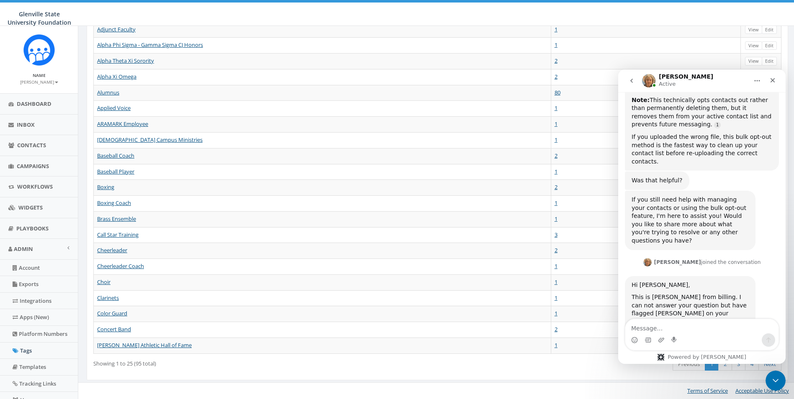
scroll to position [1479, 0]
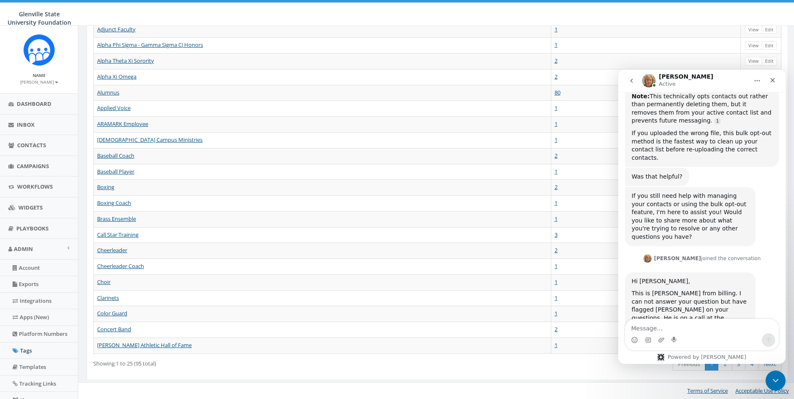
click at [630, 80] on icon "go back" at bounding box center [631, 80] width 7 height 7
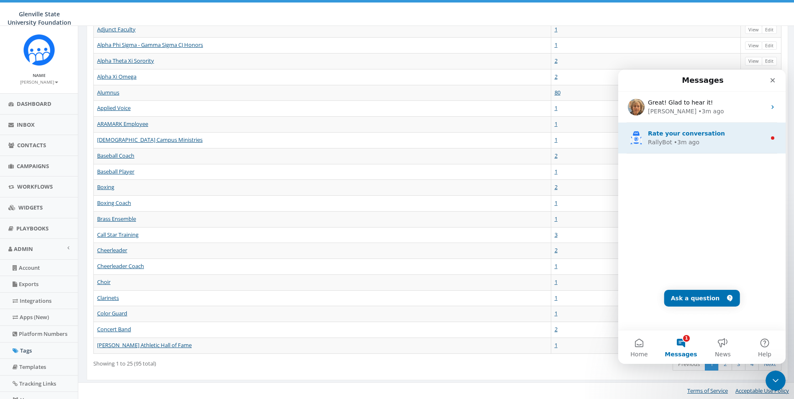
scroll to position [0, 0]
click at [679, 147] on div "Rate your conversation RallyBot • 3m ago" at bounding box center [701, 138] width 167 height 31
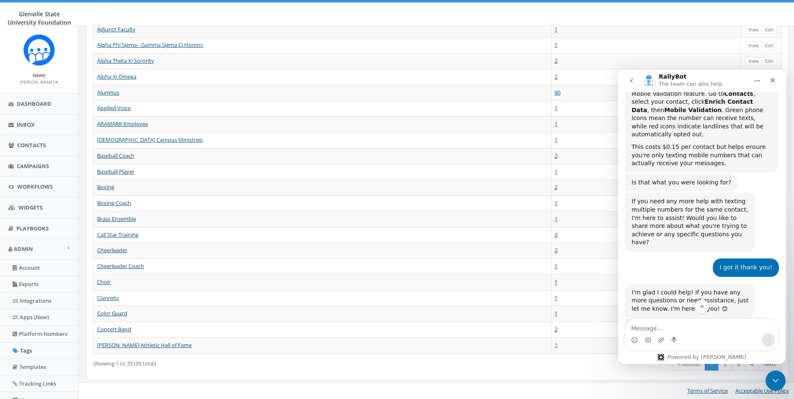
scroll to position [262, 0]
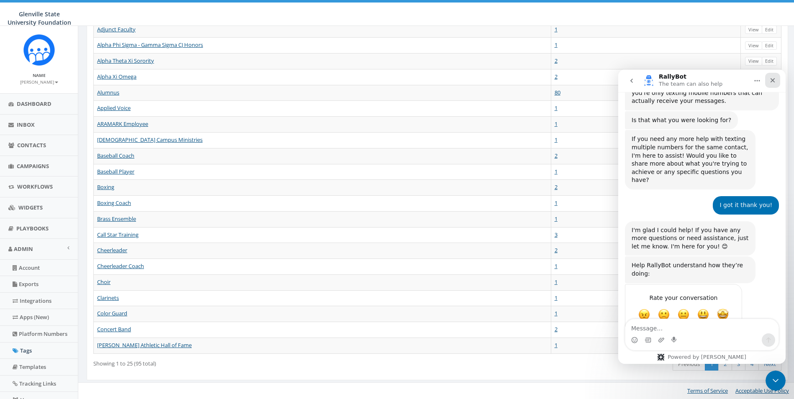
click at [775, 84] on div "Close" at bounding box center [772, 80] width 15 height 15
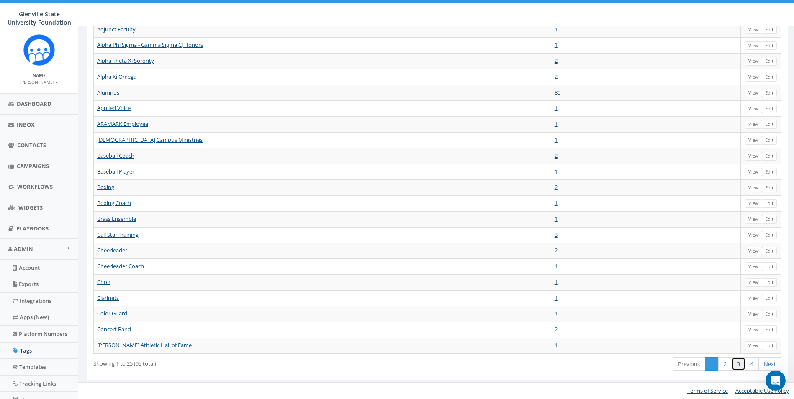
click at [739, 363] on link "3" at bounding box center [739, 364] width 14 height 14
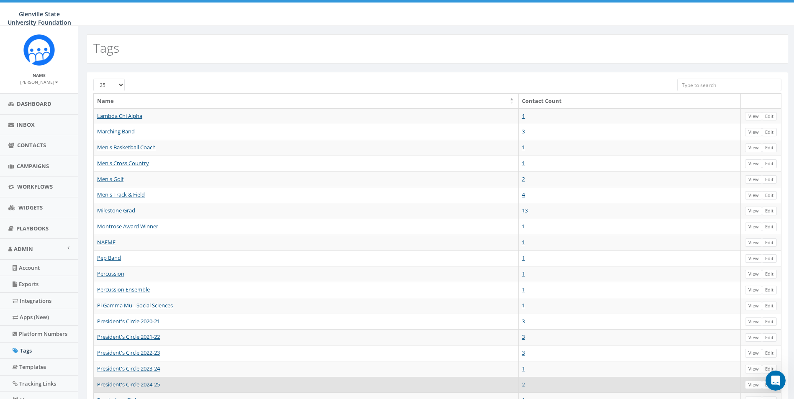
scroll to position [150, 0]
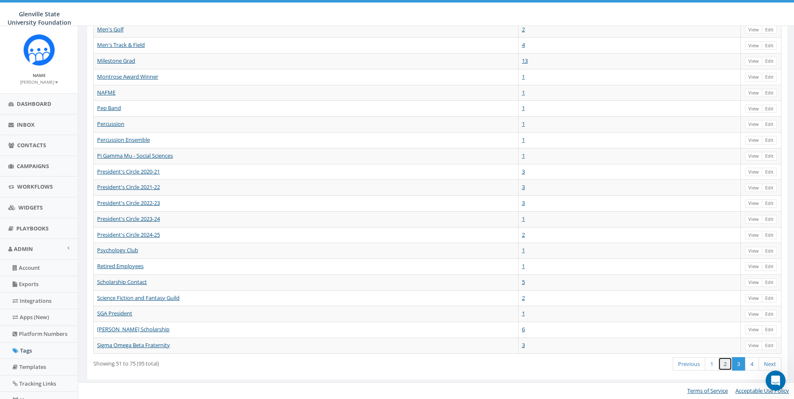
click at [725, 362] on link "2" at bounding box center [725, 364] width 14 height 14
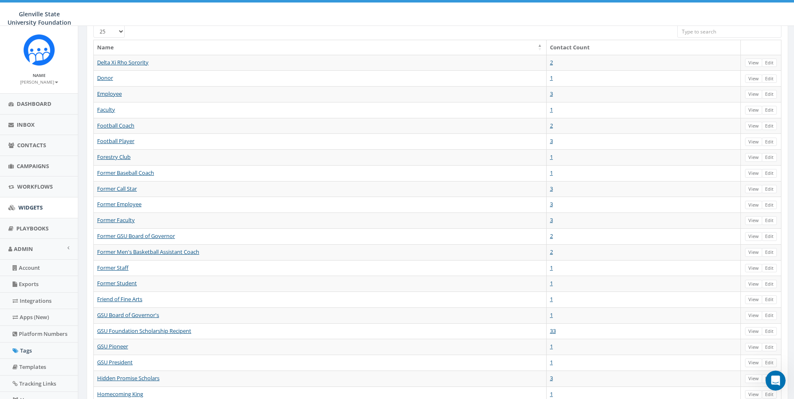
scroll to position [0, 0]
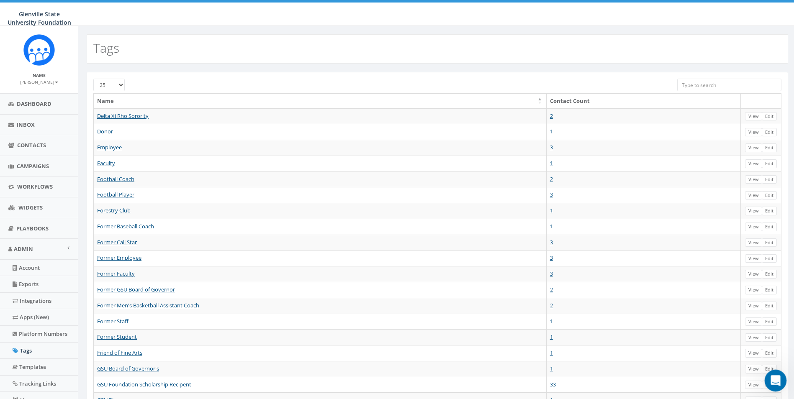
click at [775, 375] on icon "Open Intercom Messenger" at bounding box center [775, 380] width 14 height 14
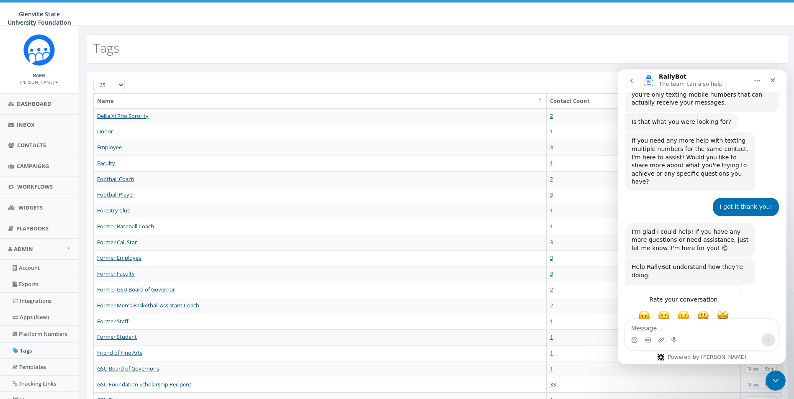
scroll to position [262, 0]
click at [634, 81] on icon "go back" at bounding box center [631, 80] width 7 height 7
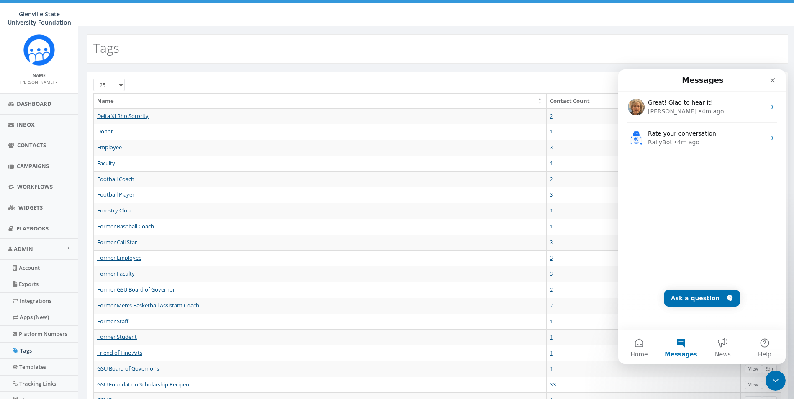
scroll to position [0, 0]
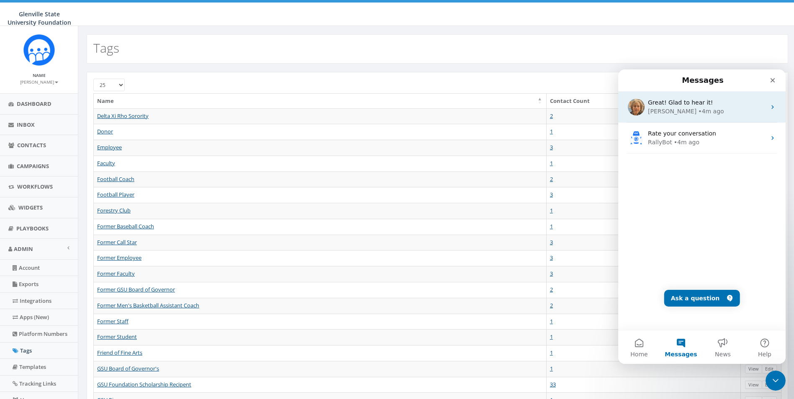
drag, startPoint x: 771, startPoint y: 97, endPoint x: 700, endPoint y: 98, distance: 71.6
click at [700, 98] on div "Great! Glad to hear it! Cindy • 4m ago" at bounding box center [701, 107] width 167 height 31
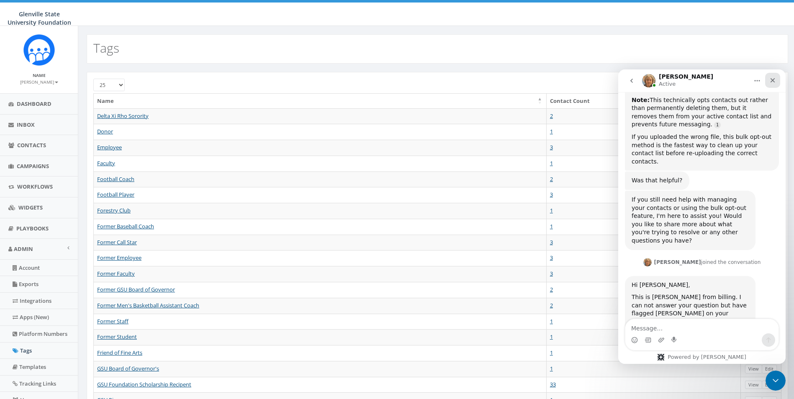
scroll to position [1479, 0]
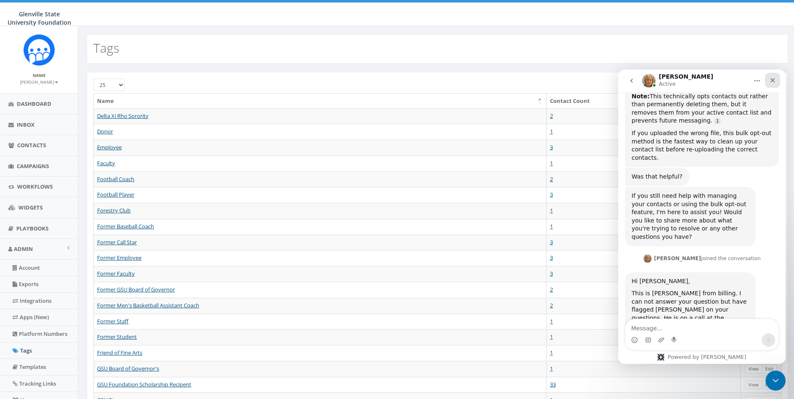
click at [776, 83] on icon "Close" at bounding box center [772, 80] width 7 height 7
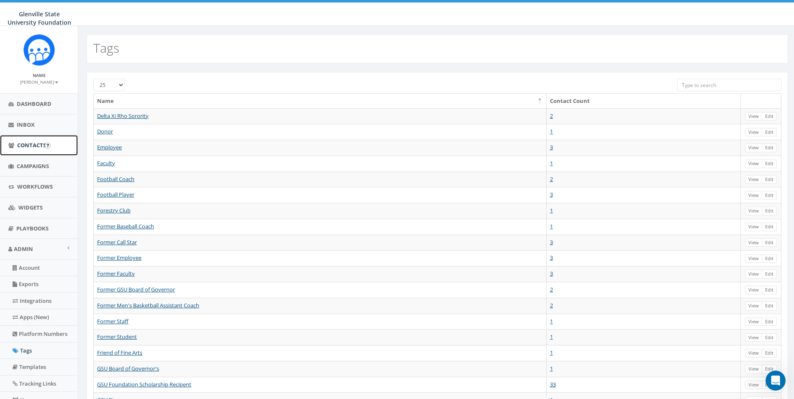
click at [28, 149] on link "Contacts" at bounding box center [39, 145] width 78 height 21
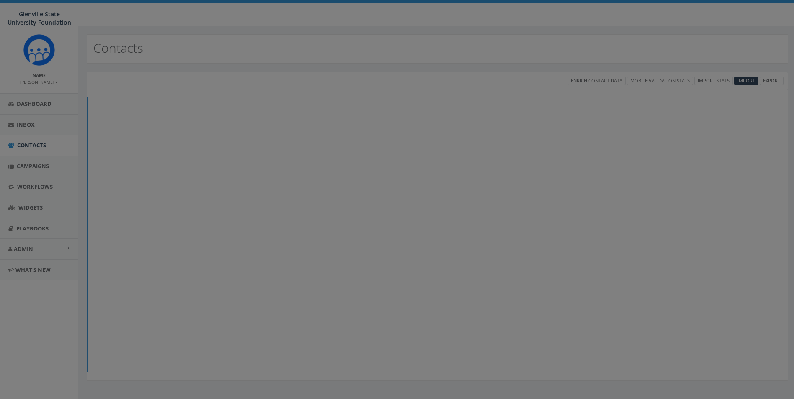
select select
